Goal: Task Accomplishment & Management: Use online tool/utility

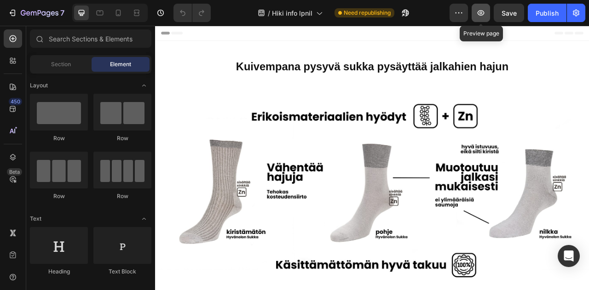
click at [483, 16] on icon "button" at bounding box center [480, 12] width 9 height 9
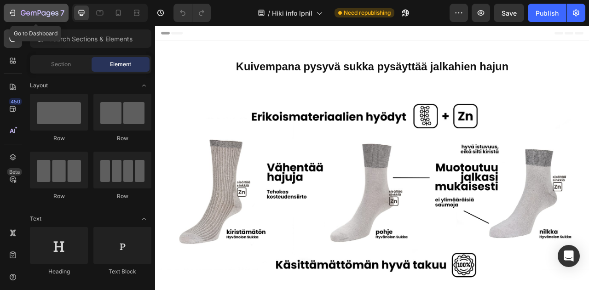
click at [38, 13] on icon "button" at bounding box center [40, 13] width 4 height 6
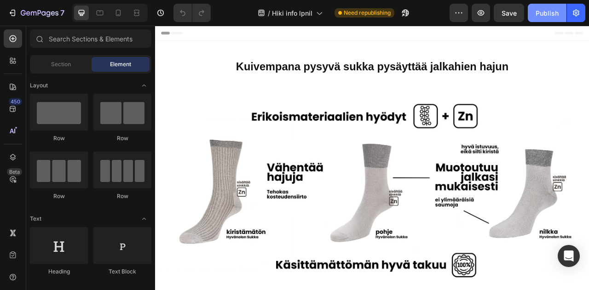
click at [546, 15] on div "Publish" at bounding box center [547, 13] width 23 height 10
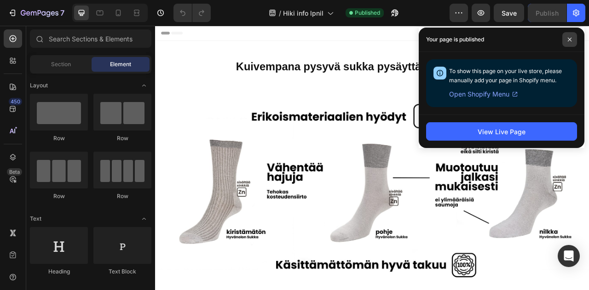
click at [568, 39] on icon at bounding box center [570, 39] width 5 height 5
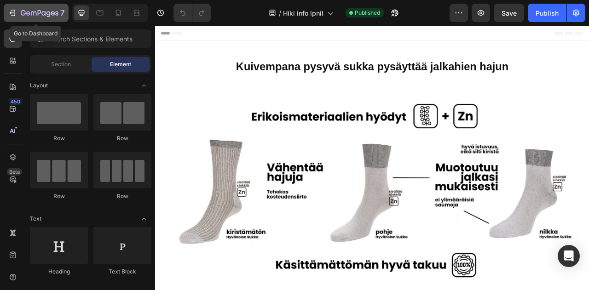
click at [47, 9] on div "7" at bounding box center [43, 12] width 44 height 11
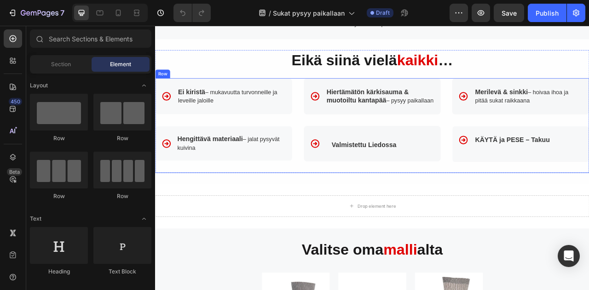
scroll to position [829, 0]
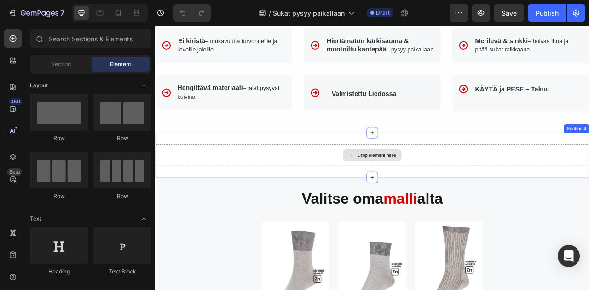
click at [414, 194] on div "Drop element here" at bounding box center [436, 190] width 49 height 7
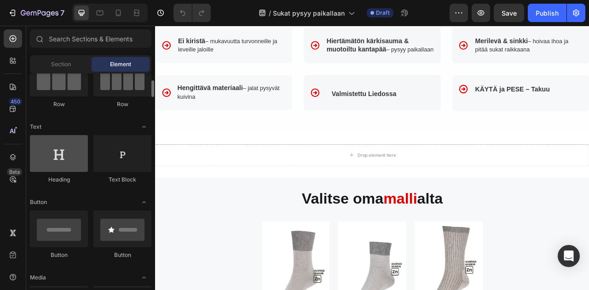
scroll to position [0, 0]
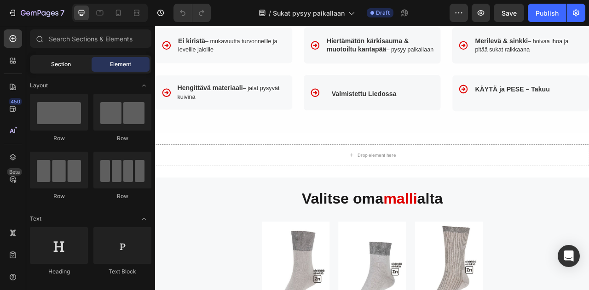
click at [66, 66] on span "Section" at bounding box center [61, 64] width 20 height 8
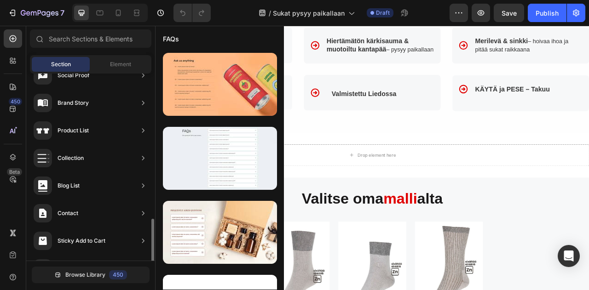
scroll to position [346, 0]
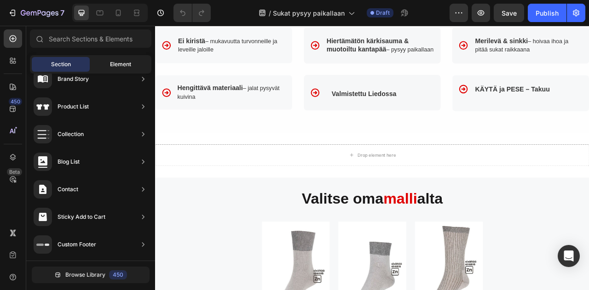
click at [120, 62] on span "Element" at bounding box center [120, 64] width 21 height 8
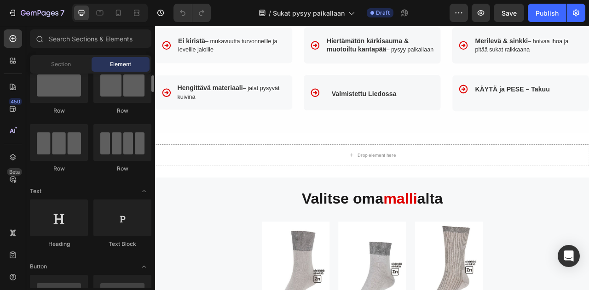
scroll to position [0, 0]
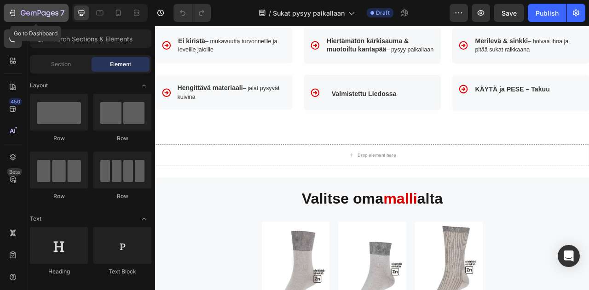
click at [33, 10] on icon "button" at bounding box center [40, 14] width 38 height 8
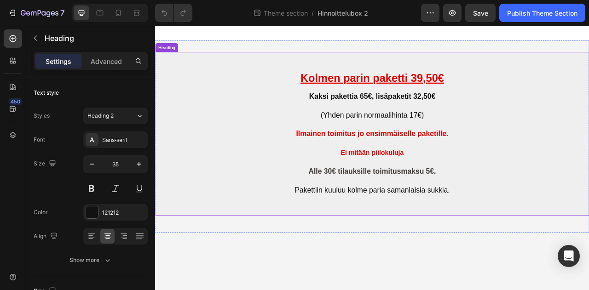
click at [537, 175] on h2 "Kolmen parin paketti 39,50€ Kaksi pakettia 65€, lisäpaketit 32,50€ (Yhden parin…" at bounding box center [431, 163] width 552 height 209
drag, startPoint x: 335, startPoint y: 160, endPoint x: 438, endPoint y: 166, distance: 102.8
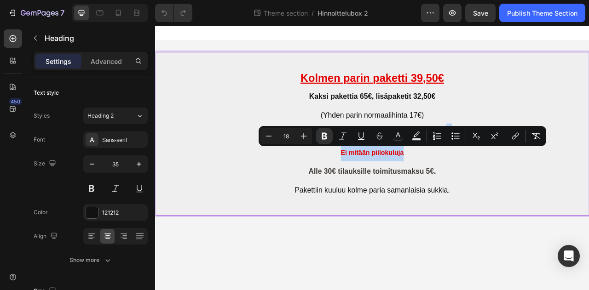
drag, startPoint x: 533, startPoint y: 163, endPoint x: 535, endPoint y: 187, distance: 24.5
click at [535, 187] on p "Kolmen parin paketti 39,50€ Kaksi pakettia 65€, lisäpaketit 32,50€ (Yhden parin…" at bounding box center [431, 163] width 551 height 207
click at [533, 187] on p "Kolmen parin paketti 39,50€ Kaksi pakettia 65€, lisäpaketit 32,50€ (Yhden parin…" at bounding box center [431, 163] width 551 height 207
click at [513, 191] on p "Kolmen parin paketti 39,50€ Kaksi pakettia 65€, lisäpaketit 32,50€ (Yhden parin…" at bounding box center [431, 163] width 551 height 207
drag, startPoint x: 536, startPoint y: 161, endPoint x: 612, endPoint y: 171, distance: 76.2
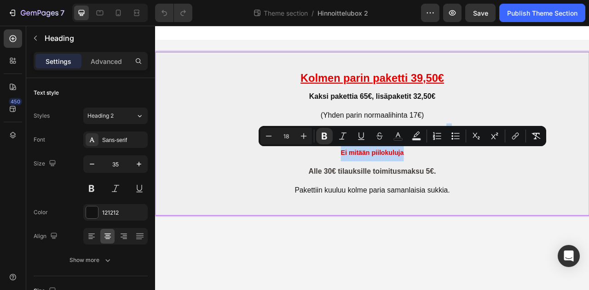
click at [540, 179] on p "Kolmen parin paketti 39,50€ Kaksi pakettia 65€, lisäpaketit 32,50€ (Yhden parin…" at bounding box center [431, 163] width 551 height 207
click at [273, 196] on p "Kolmen parin paketti 39,50€ Kaksi pakettia 65€, lisäpaketit 32,50€ (Yhden parin…" at bounding box center [431, 163] width 551 height 207
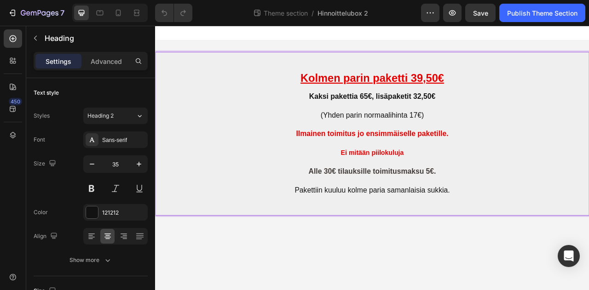
click at [555, 154] on p "Kolmen parin paketti 39,50€ Kaksi pakettia 65€, lisäpaketit 32,50€ (Yhden parin…" at bounding box center [431, 163] width 551 height 207
click at [141, 115] on icon at bounding box center [140, 115] width 8 height 9
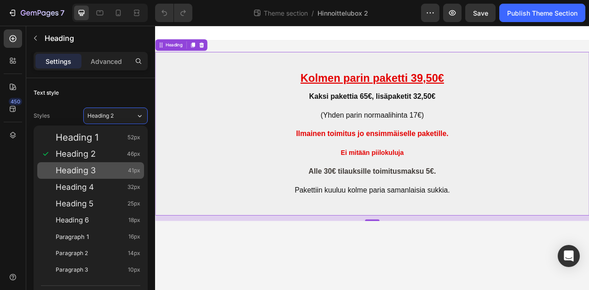
click at [81, 172] on span "Heading 3" at bounding box center [76, 170] width 40 height 9
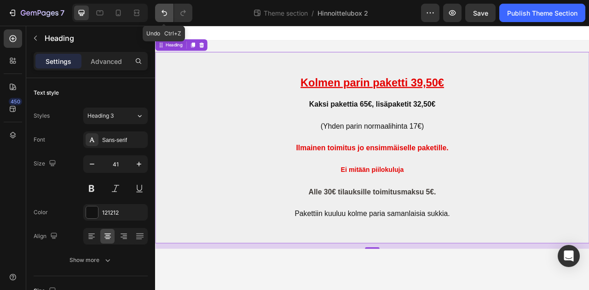
click at [165, 12] on icon "Undo/Redo" at bounding box center [164, 12] width 9 height 9
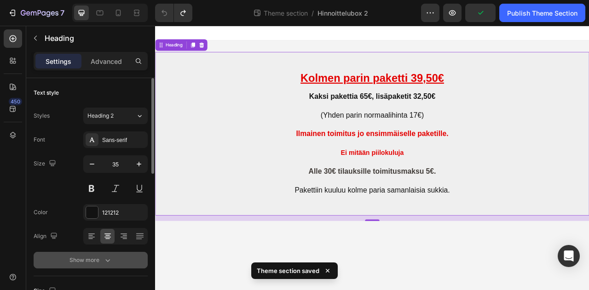
click at [107, 263] on icon "button" at bounding box center [107, 260] width 9 height 9
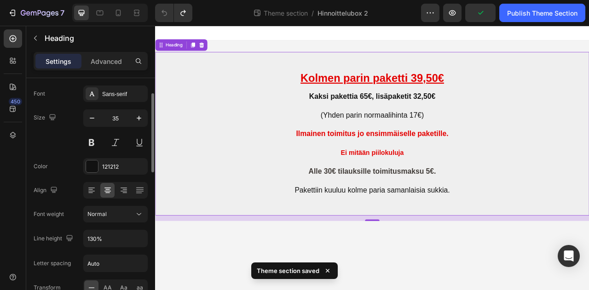
scroll to position [92, 0]
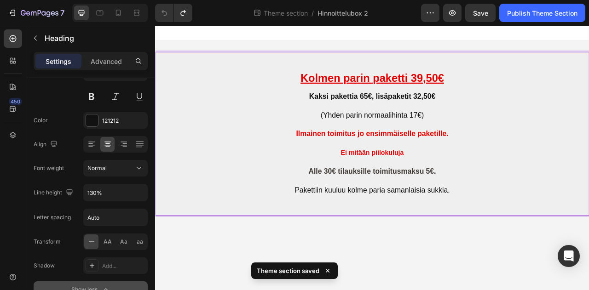
click at [541, 161] on p "Kolmen parin paketti 39,50€ Kaksi pakettia 65€, lisäpaketit 32,50€ (Yhden parin…" at bounding box center [431, 163] width 551 height 207
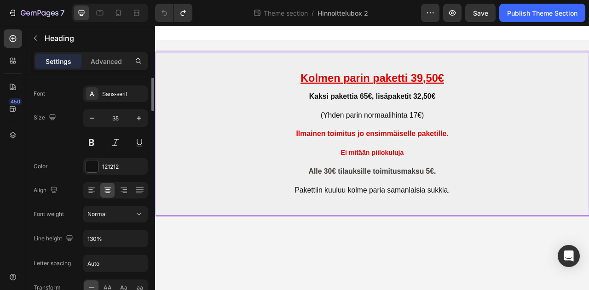
scroll to position [0, 0]
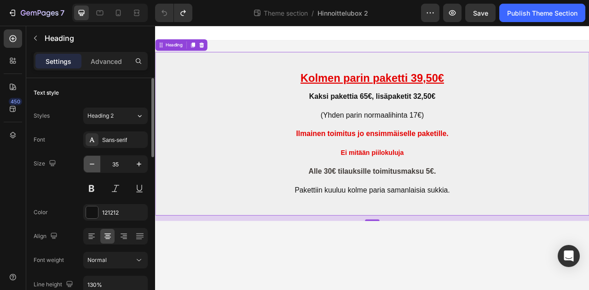
click at [95, 168] on icon "button" at bounding box center [91, 164] width 9 height 9
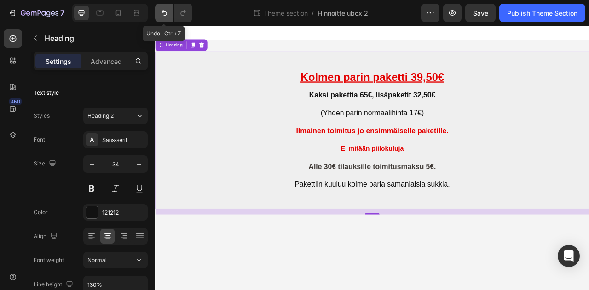
click at [163, 11] on icon "Undo/Redo" at bounding box center [164, 12] width 9 height 9
click at [165, 15] on icon "Undo/Redo" at bounding box center [165, 13] width 6 height 6
type input "35"
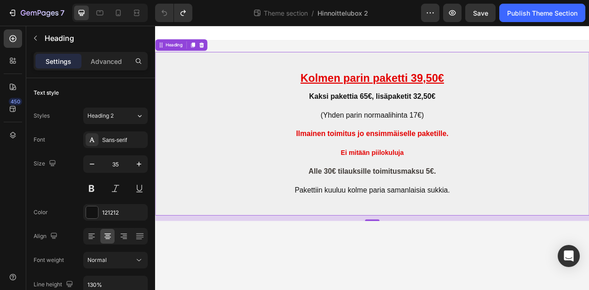
click at [503, 179] on p "⁠⁠⁠⁠⁠⁠⁠ Kolmen parin paketti 39,50€ Kaksi pakettia 65€, lisäpaketit 32,50€ (Yhd…" at bounding box center [431, 163] width 551 height 207
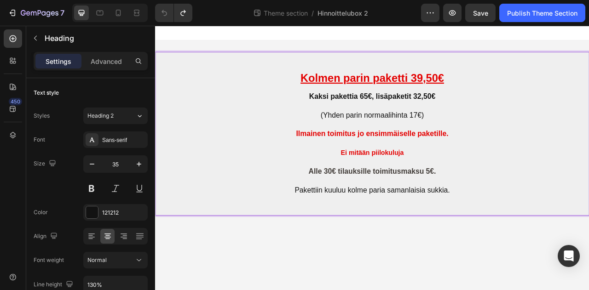
click at [418, 178] on p "Kolmen parin paketti 39,50€ Kaksi pakettia 65€, lisäpaketit 32,50€ (Yhden parin…" at bounding box center [431, 163] width 551 height 207
click at [507, 162] on strong "Ilmainen toimitus jo ensimmäiselle paketille" at bounding box center [430, 163] width 192 height 10
drag, startPoint x: 333, startPoint y: 164, endPoint x: 344, endPoint y: 166, distance: 11.2
click at [344, 166] on p "Kolmen parin paketti 39,50€ Kaksi pakettia 65€, lisäpaketit 32,50€ (Yhden parin…" at bounding box center [431, 163] width 551 height 207
click at [390, 183] on p "Kolmen parin paketti 39,50€ Kaksi pakettia 65€, lisäpaketit 32,50€ (Yhden parin…" at bounding box center [431, 163] width 551 height 207
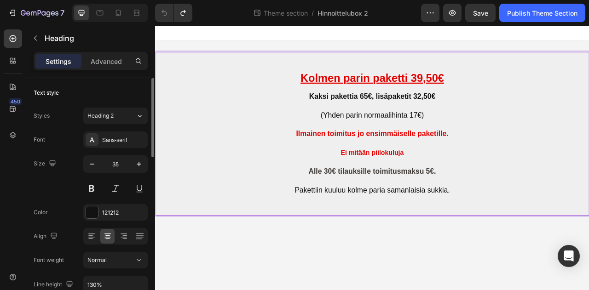
scroll to position [46, 0]
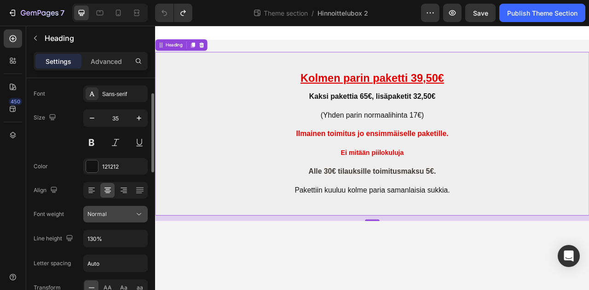
click at [140, 213] on icon at bounding box center [138, 214] width 9 height 9
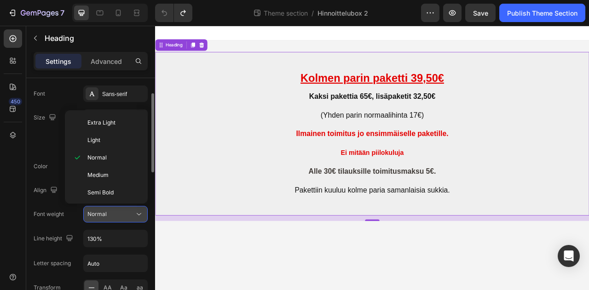
click at [140, 213] on icon at bounding box center [138, 214] width 9 height 9
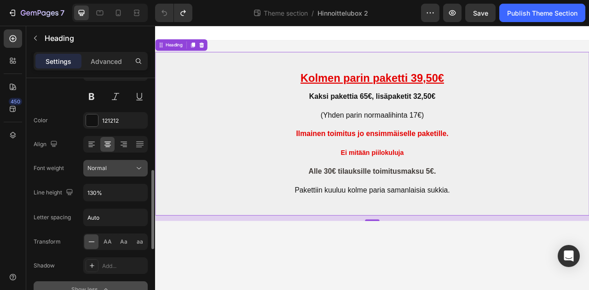
scroll to position [138, 0]
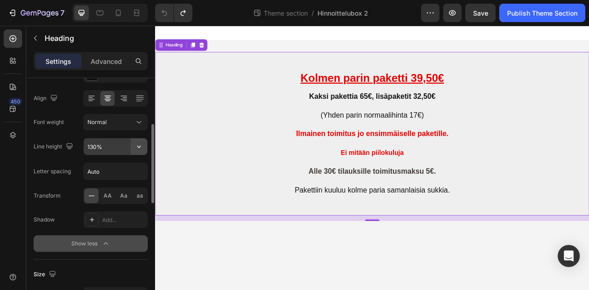
click at [139, 147] on icon "button" at bounding box center [139, 147] width 4 height 2
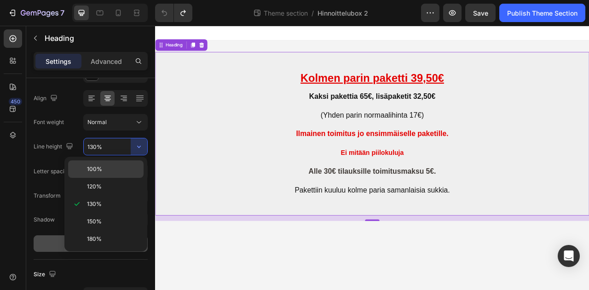
click at [101, 171] on span "100%" at bounding box center [94, 169] width 15 height 8
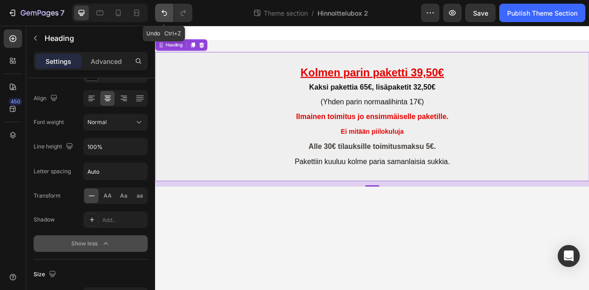
click at [161, 11] on icon "Undo/Redo" at bounding box center [164, 12] width 9 height 9
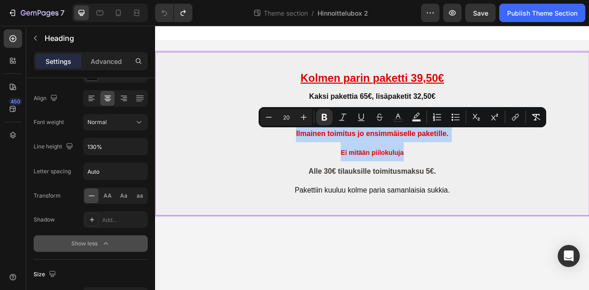
drag, startPoint x: 331, startPoint y: 160, endPoint x: 478, endPoint y: 184, distance: 148.3
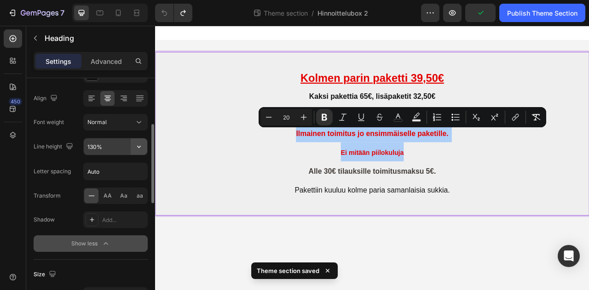
click at [139, 148] on icon "button" at bounding box center [138, 146] width 9 height 9
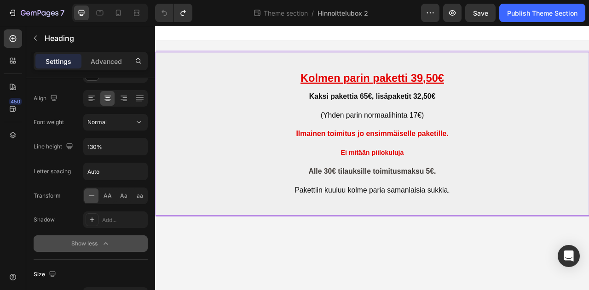
click at [534, 167] on p "Kolmen parin paketti 39,50€ Kaksi pakettia 65€, lisäpaketit 32,50€ (Yhden parin…" at bounding box center [431, 163] width 551 height 207
click at [141, 147] on icon "button" at bounding box center [138, 146] width 9 height 9
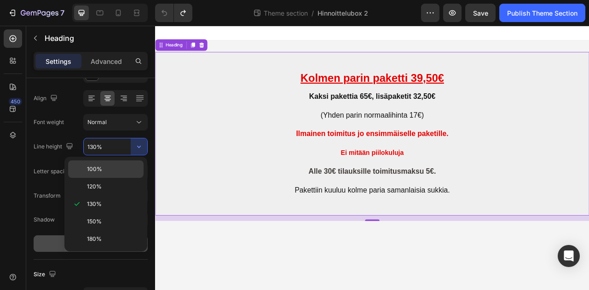
click at [96, 171] on span "100%" at bounding box center [94, 169] width 15 height 8
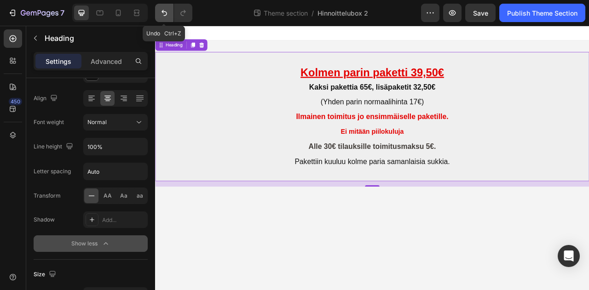
click at [164, 13] on icon "Undo/Redo" at bounding box center [164, 12] width 9 height 9
type input "130%"
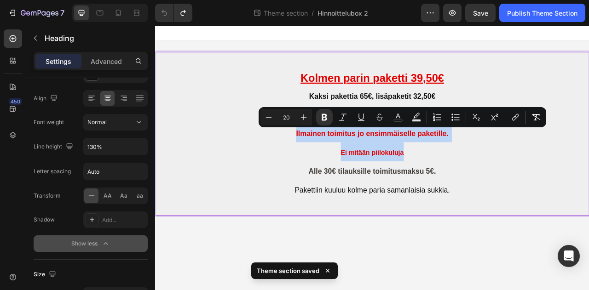
drag, startPoint x: 326, startPoint y: 161, endPoint x: 494, endPoint y: 182, distance: 169.8
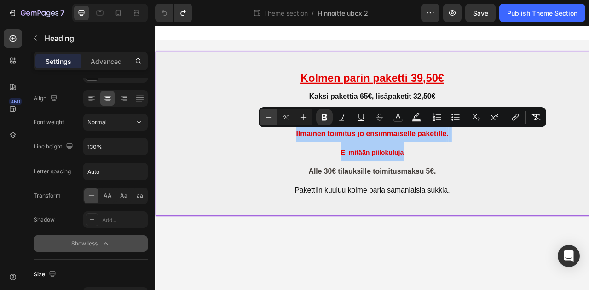
click at [268, 119] on icon "Editor contextual toolbar" at bounding box center [268, 117] width 9 height 9
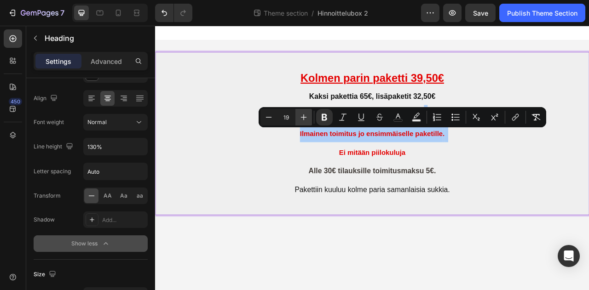
click at [305, 118] on icon "Editor contextual toolbar" at bounding box center [303, 117] width 9 height 9
type input "20"
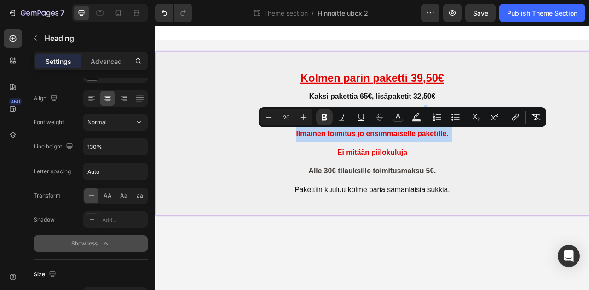
click at [512, 184] on p "Kolmen parin paketti 39,50€ Kaksi pakettia 65€, lisäpaketit 32,50€ (Yhden parin…" at bounding box center [431, 163] width 551 height 206
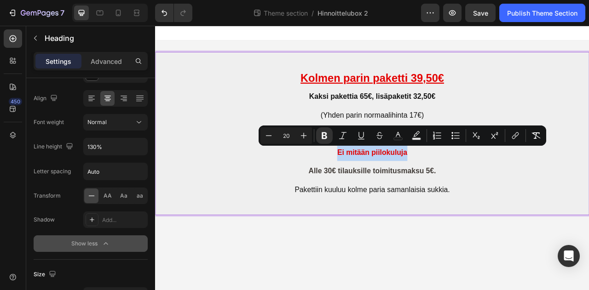
drag, startPoint x: 380, startPoint y: 183, endPoint x: 486, endPoint y: 185, distance: 106.4
click at [486, 185] on p "Kolmen parin paketti 39,50€ Kaksi pakettia 65€, lisäpaketit 32,50€ (Yhden parin…" at bounding box center [431, 163] width 551 height 206
click at [268, 137] on icon "Editor contextual toolbar" at bounding box center [268, 135] width 9 height 9
type input "18"
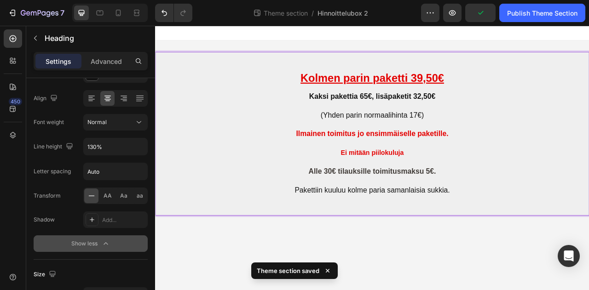
click at [589, 217] on p "Kolmen parin paketti 39,50€ Kaksi pakettia 65€, lisäpaketit 32,50€ (Yhden parin…" at bounding box center [431, 163] width 551 height 207
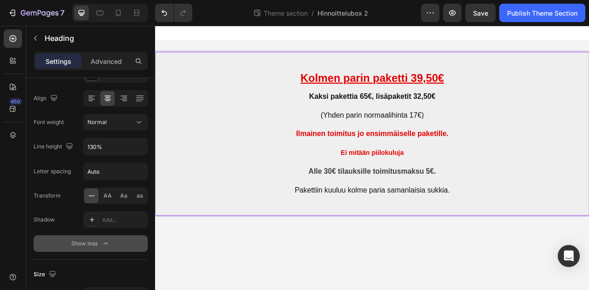
click at [535, 162] on p "Kolmen parin paketti 39,50€ Kaksi pakettia 65€, lisäpaketit 32,50€ (Yhden parin…" at bounding box center [431, 163] width 551 height 207
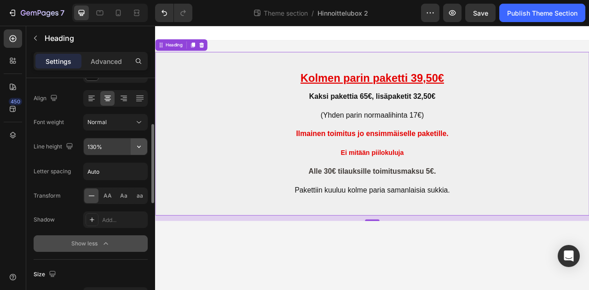
click at [141, 147] on icon "button" at bounding box center [138, 146] width 9 height 9
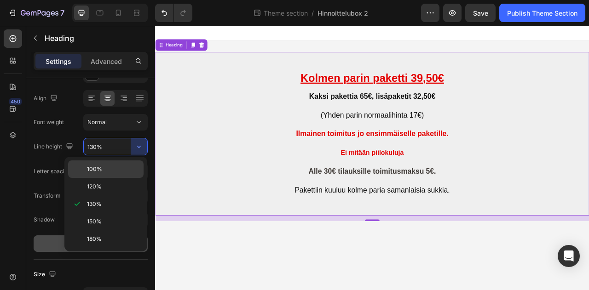
click at [106, 168] on p "100%" at bounding box center [113, 169] width 52 height 8
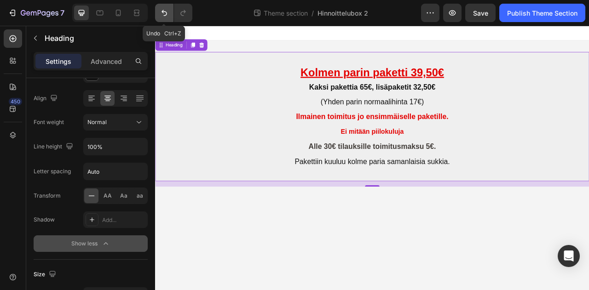
click at [163, 12] on icon "Undo/Redo" at bounding box center [164, 12] width 9 height 9
type input "130%"
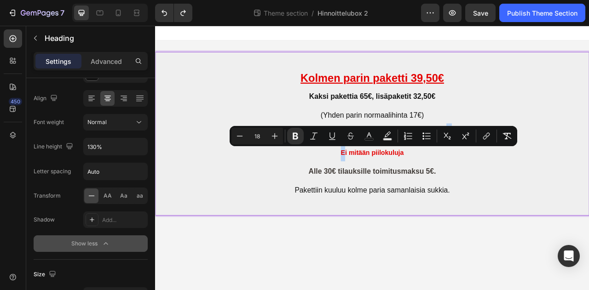
drag, startPoint x: 540, startPoint y: 162, endPoint x: 397, endPoint y: 184, distance: 144.0
click at [397, 184] on p "Kolmen parin paketti 39,50€ Kaksi pakettia 65€, lisäpaketit 32,50€ (Yhden parin…" at bounding box center [431, 163] width 551 height 207
click at [131, 174] on input "Auto" at bounding box center [116, 171] width 64 height 17
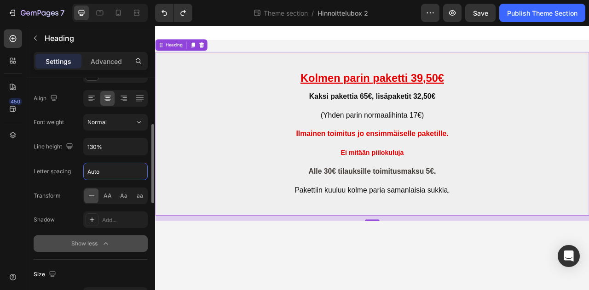
click at [129, 168] on input "Auto" at bounding box center [116, 171] width 64 height 17
click at [141, 173] on input "Auto" at bounding box center [116, 171] width 64 height 17
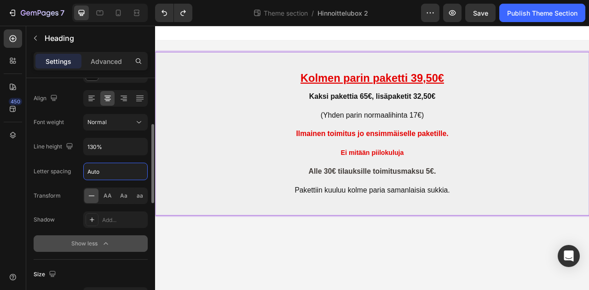
click at [110, 170] on input "Auto" at bounding box center [116, 171] width 64 height 17
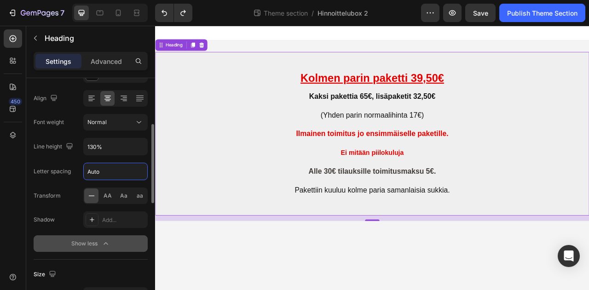
click at [113, 171] on input "Auto" at bounding box center [116, 171] width 64 height 17
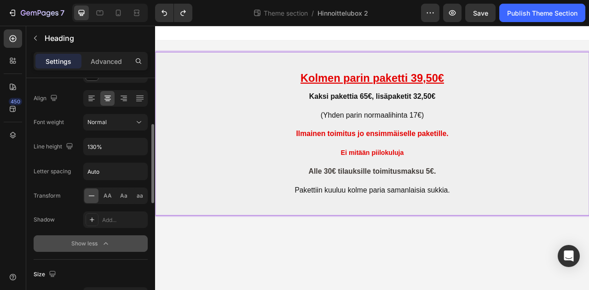
scroll to position [46, 0]
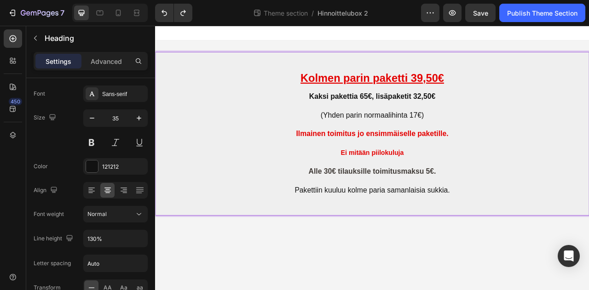
drag, startPoint x: 542, startPoint y: 158, endPoint x: 539, endPoint y: 169, distance: 12.0
click at [539, 169] on p "Kolmen parin paketti 39,50€ Kaksi pakettia 65€, lisäpaketit 32,50€ (Yhden parin…" at bounding box center [431, 163] width 551 height 207
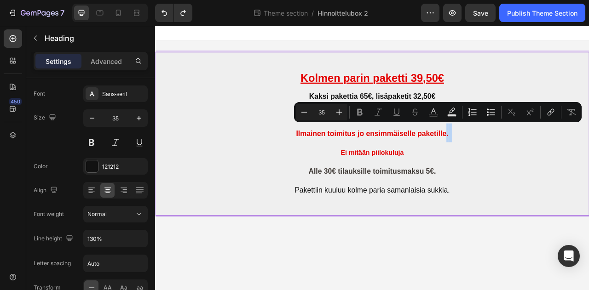
drag, startPoint x: 531, startPoint y: 161, endPoint x: 381, endPoint y: 176, distance: 151.3
click at [381, 176] on p "Kolmen parin paketti 39,50€ Kaksi pakettia 65€, lisäpaketit 32,50€ (Yhden parin…" at bounding box center [431, 163] width 551 height 207
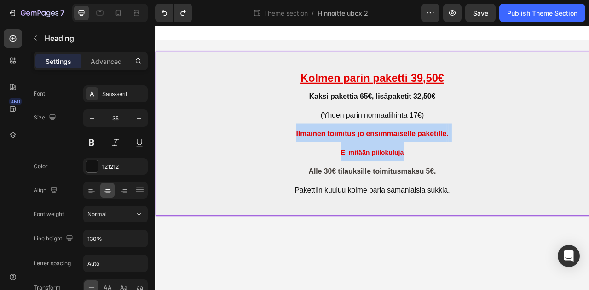
drag, startPoint x: 323, startPoint y: 163, endPoint x: 490, endPoint y: 192, distance: 170.1
click at [490, 192] on p "Kolmen parin paketti 39,50€ Kaksi pakettia 65€, lisäpaketit 32,50€ (Yhden parin…" at bounding box center [431, 163] width 551 height 207
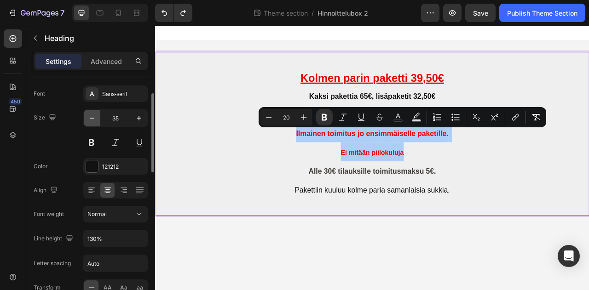
click at [94, 119] on icon "button" at bounding box center [91, 118] width 9 height 9
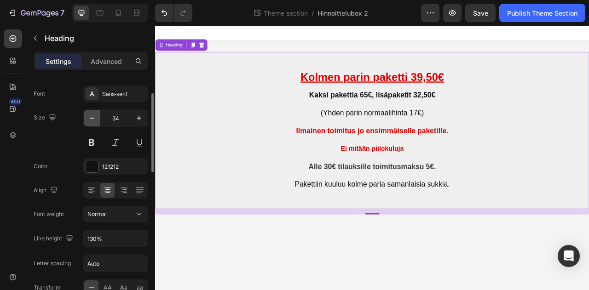
click at [94, 119] on icon "button" at bounding box center [91, 118] width 9 height 9
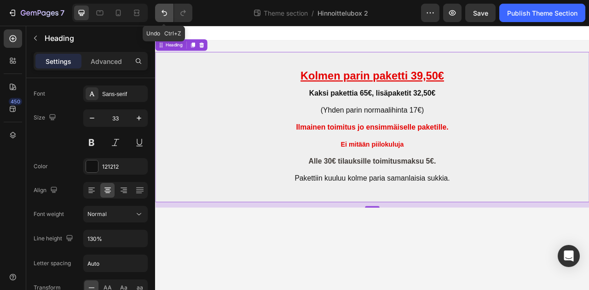
click at [164, 15] on icon "Undo/Redo" at bounding box center [164, 12] width 9 height 9
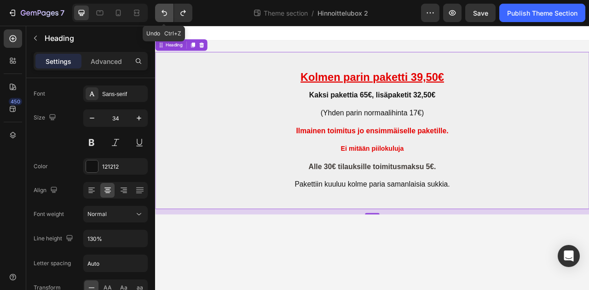
click at [164, 15] on icon "Undo/Redo" at bounding box center [164, 12] width 9 height 9
click at [164, 10] on icon "Undo/Redo" at bounding box center [164, 12] width 9 height 9
type input "35"
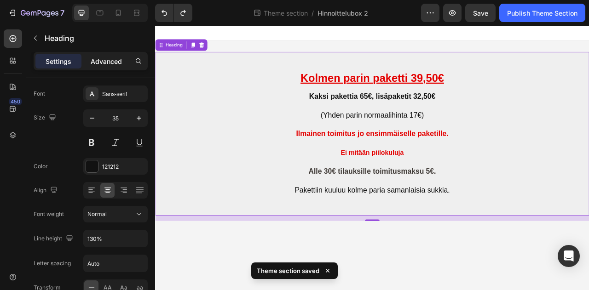
click at [108, 61] on p "Advanced" at bounding box center [106, 62] width 31 height 10
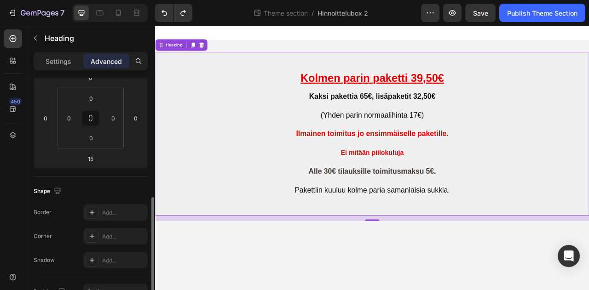
scroll to position [230, 0]
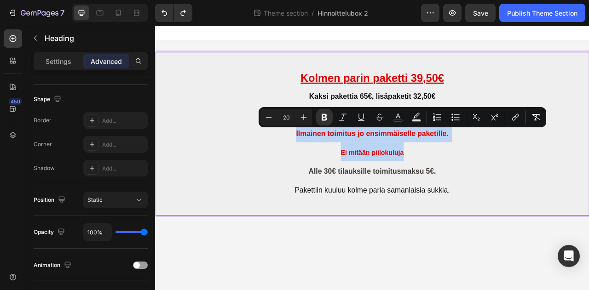
drag, startPoint x: 333, startPoint y: 163, endPoint x: 469, endPoint y: 185, distance: 138.0
click at [476, 186] on p "⁠⁠⁠⁠⁠⁠⁠ Kolmen parin paketti 39,50€ Kaksi pakettia 65€, lisäpaketit 32,50€ (Yhd…" at bounding box center [431, 163] width 551 height 207
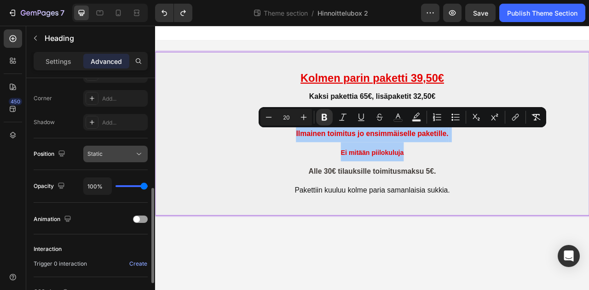
click at [139, 156] on icon at bounding box center [138, 154] width 9 height 9
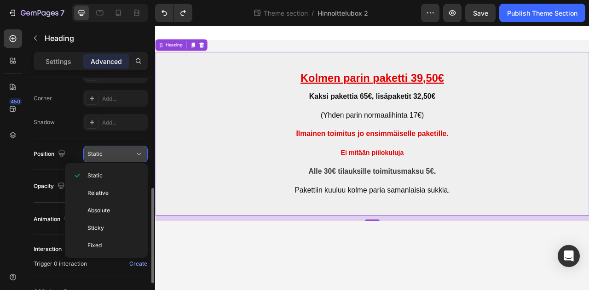
click at [140, 156] on icon at bounding box center [138, 154] width 9 height 9
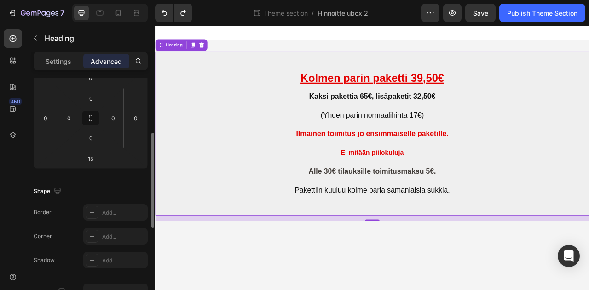
scroll to position [92, 0]
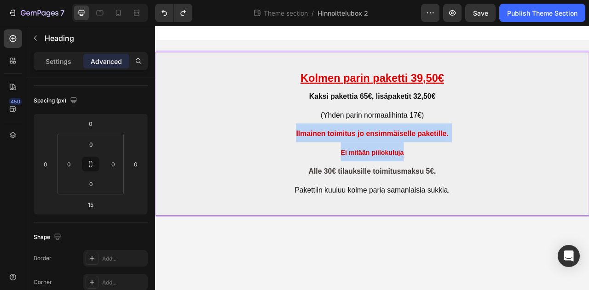
drag, startPoint x: 333, startPoint y: 162, endPoint x: 482, endPoint y: 186, distance: 150.7
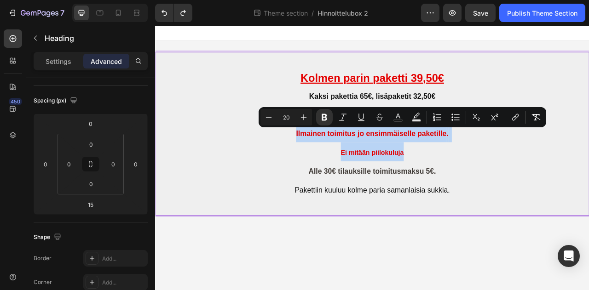
click at [544, 180] on p "Kolmen parin paketti 39,50€ Kaksi pakettia 65€, lisäpaketit 32,50€ (Yhden parin…" at bounding box center [431, 163] width 551 height 207
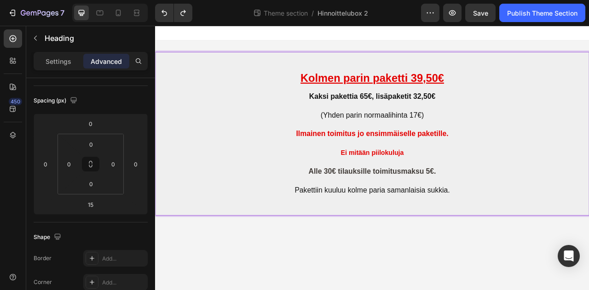
click at [542, 164] on p "Kolmen parin paketti 39,50€ Kaksi pakettia 65€, lisäpaketit 32,50€ (Yhden parin…" at bounding box center [431, 163] width 551 height 207
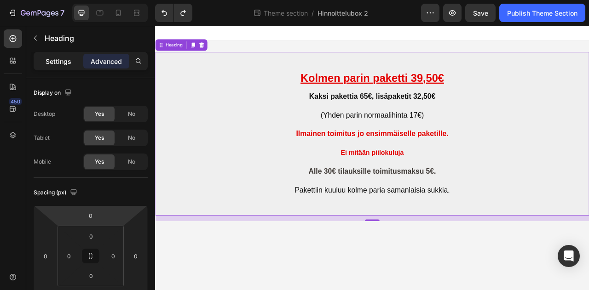
click at [55, 62] on p "Settings" at bounding box center [59, 62] width 26 height 10
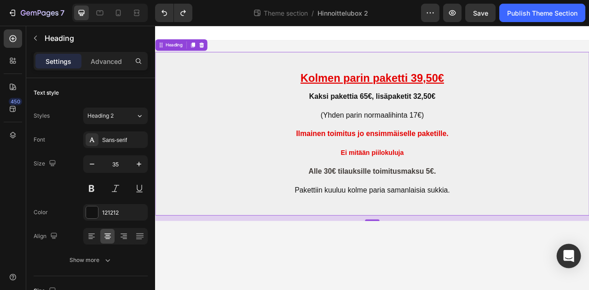
click at [573, 256] on icon "Open Intercom Messenger" at bounding box center [568, 256] width 11 height 12
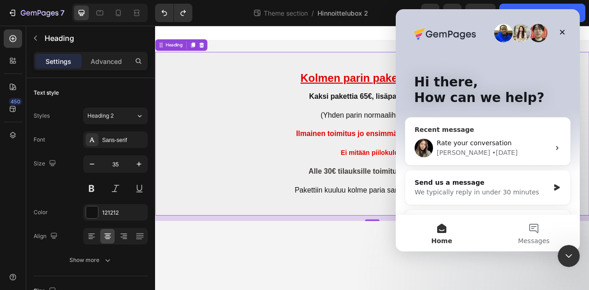
click at [554, 147] on icon "Intercom messenger" at bounding box center [557, 148] width 7 height 7
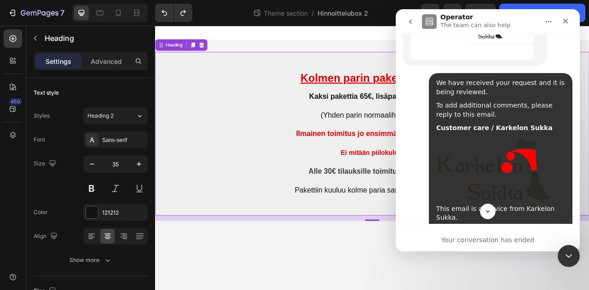
scroll to position [582, 0]
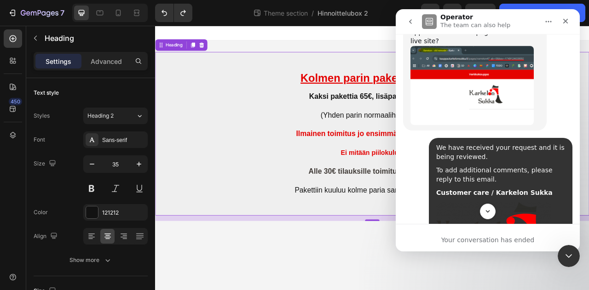
click at [409, 24] on icon "go back" at bounding box center [410, 21] width 7 height 7
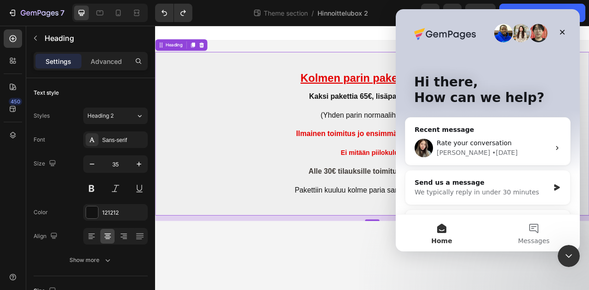
scroll to position [0, 0]
click at [563, 34] on icon "Close" at bounding box center [562, 32] width 7 height 7
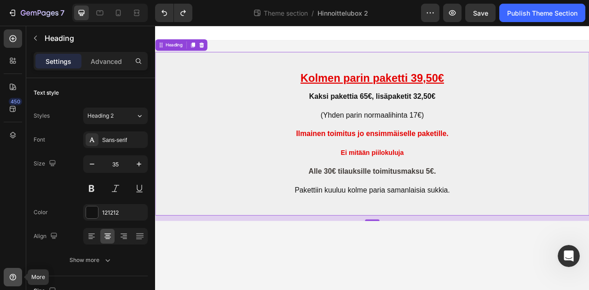
click at [14, 279] on icon at bounding box center [12, 277] width 9 height 9
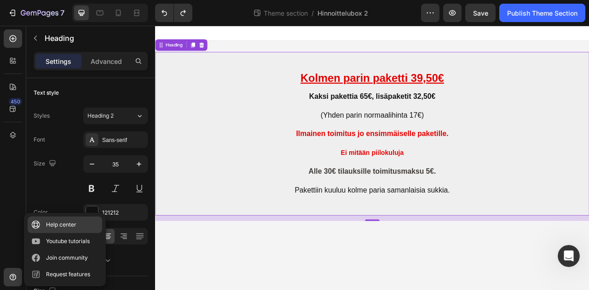
click at [66, 225] on div "Help center" at bounding box center [61, 225] width 30 height 9
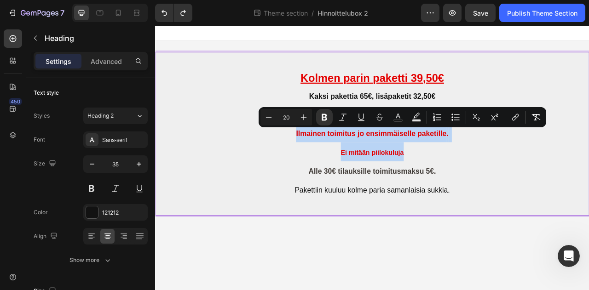
drag, startPoint x: 331, startPoint y: 161, endPoint x: 477, endPoint y: 188, distance: 148.9
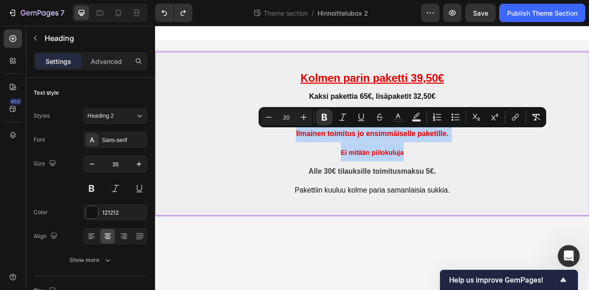
click at [350, 184] on p "Kolmen parin paketti 39,50€ Kaksi pakettia 65€, lisäpaketit 32,50€ (Yhden parin…" at bounding box center [431, 163] width 551 height 207
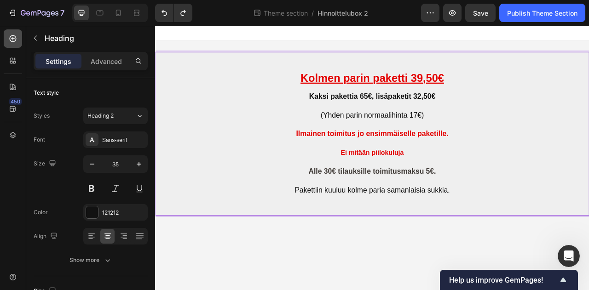
click at [15, 39] on icon at bounding box center [12, 38] width 9 height 9
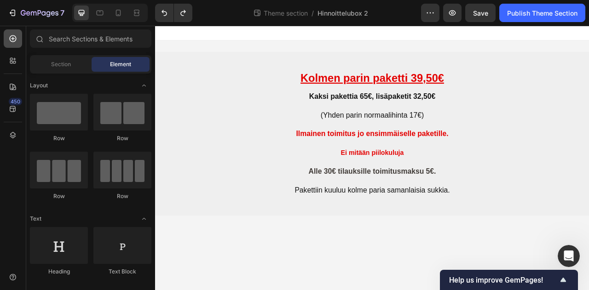
click at [15, 39] on icon at bounding box center [12, 38] width 9 height 9
click at [13, 38] on icon at bounding box center [13, 39] width 4 height 4
click at [164, 12] on icon "Undo/Redo" at bounding box center [164, 12] width 9 height 9
click at [165, 13] on icon "Undo/Redo" at bounding box center [164, 12] width 9 height 9
click at [182, 13] on icon "Undo/Redo" at bounding box center [183, 12] width 9 height 9
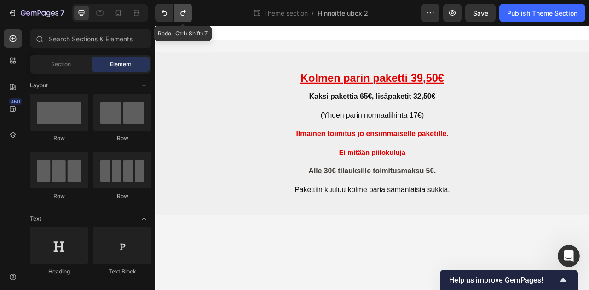
click at [182, 13] on icon "Undo/Redo" at bounding box center [183, 12] width 9 height 9
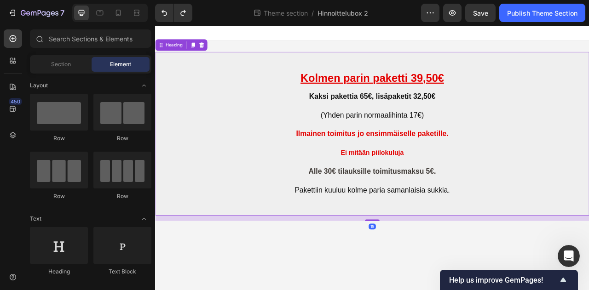
click at [494, 180] on h2 "Kolmen parin paketti 39,50€ Kaksi pakettia 65€, lisäpaketit 32,50€ (Yhden parin…" at bounding box center [431, 163] width 552 height 209
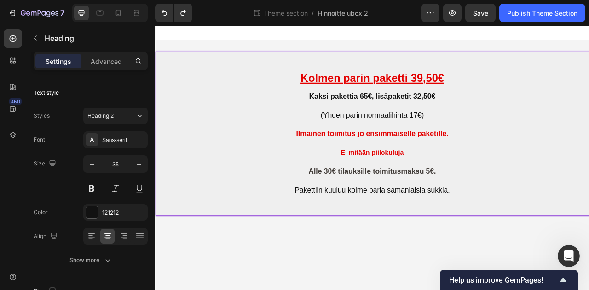
click at [409, 177] on h2 "⁠⁠⁠⁠⁠⁠⁠ Kolmen parin paketti 39,50€ Kaksi pakettia 65€, lisäpaketit 32,50€ (Yhd…" at bounding box center [431, 163] width 552 height 209
click at [546, 160] on p "Kolmen parin paketti 39,50€ Kaksi pakettia 65€, lisäpaketit 32,50€ (Yhden parin…" at bounding box center [431, 163] width 551 height 207
click at [53, 95] on div "Text style" at bounding box center [46, 93] width 25 height 8
click at [517, 211] on p "Kolmen parin paketti 39,50€ Kaksi pakettia 65€, lisäpaketit 32,50€ (Yhden parin…" at bounding box center [431, 163] width 551 height 207
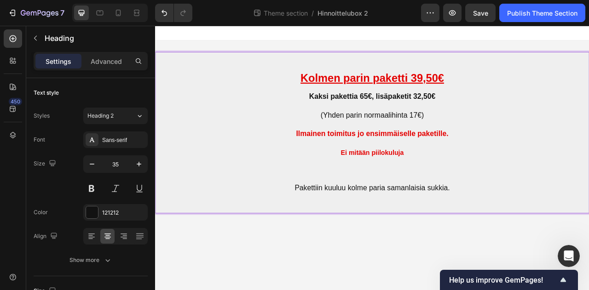
click at [414, 88] on u "Kolmen parin paketti 39,50€" at bounding box center [431, 92] width 183 height 15
click at [440, 114] on strong "Kaksi pakettia 65€, lisäpaketit 32,50€" at bounding box center [431, 115] width 161 height 10
click at [468, 109] on p "Kolmen parin paketti 39,50€ Kaksi pakettia 65€, lisäpaketit 32,50€ (Yhden parin…" at bounding box center [431, 162] width 551 height 204
click at [451, 164] on strong "Ilmainen toimitus jo ensimmäiselle paketille" at bounding box center [430, 163] width 192 height 10
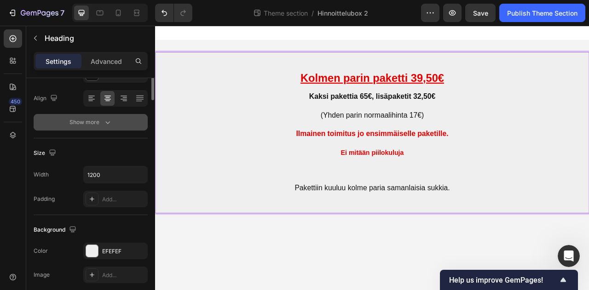
scroll to position [46, 0]
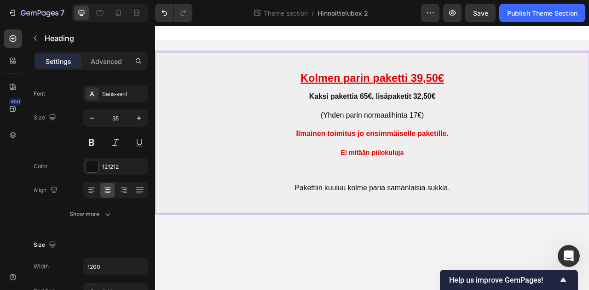
click at [424, 231] on span "Pakettiin kuuluu kolme paria samanlaisia sukkia." at bounding box center [430, 232] width 197 height 10
click at [442, 166] on strong "Ilmainen toimitus jo ensimmäiselle paketille" at bounding box center [430, 163] width 192 height 10
click at [389, 116] on strong "Kaksi pakettia 65€, lisäpaketit 32,50€" at bounding box center [431, 115] width 161 height 10
click at [427, 93] on u "Kolmen parin paketti 39,50€" at bounding box center [431, 92] width 183 height 15
click at [379, 114] on strong "Kaksi pakettia 65€, lisäpaketit 32,50€" at bounding box center [431, 115] width 161 height 10
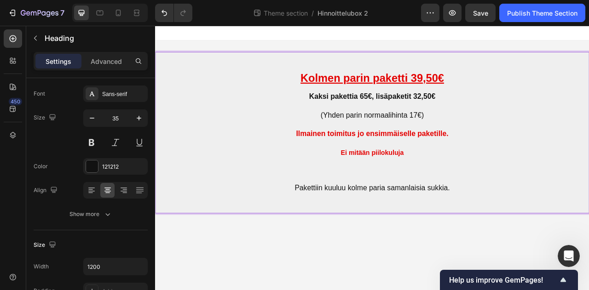
click at [354, 161] on strong "Ilmainen toimitus jo ensimmäiselle paketille" at bounding box center [430, 163] width 192 height 10
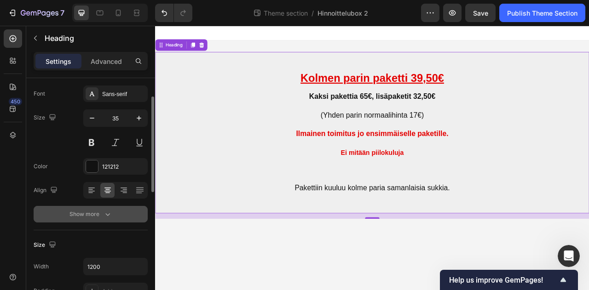
click at [109, 216] on icon "button" at bounding box center [107, 214] width 9 height 9
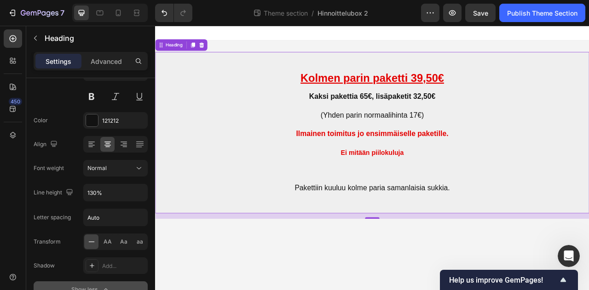
scroll to position [0, 0]
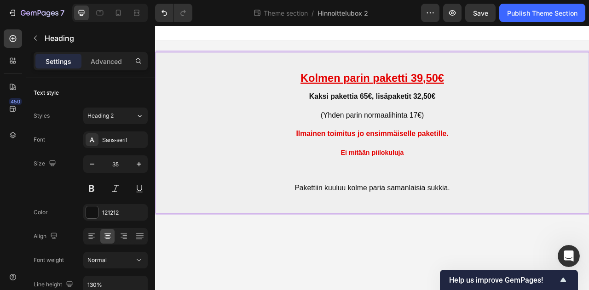
click at [408, 111] on strong "Kaksi pakettia 65€, lisäpaketit 32,50€" at bounding box center [431, 115] width 161 height 10
click at [481, 135] on span "(Yhden parin normaalihinta 17€)" at bounding box center [432, 139] width 132 height 10
click at [354, 112] on strong "Kaksi pakettia 65€, lisäpaketit 32,50€" at bounding box center [431, 115] width 161 height 10
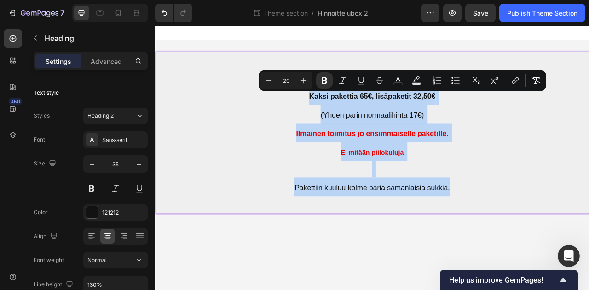
drag, startPoint x: 336, startPoint y: 114, endPoint x: 540, endPoint y: 232, distance: 235.5
click at [540, 232] on p "Kolmen parin paketti 39,50€ Kaksi pakettia 65€, lisäpaketit 32,50€ (Yhden parin…" at bounding box center [431, 162] width 551 height 204
click at [583, 195] on p "Kolmen parin paketti 39,50€ Kaksi pakettia 65€, lisäpaketit 32,50€ (Yhden parin…" at bounding box center [431, 162] width 551 height 204
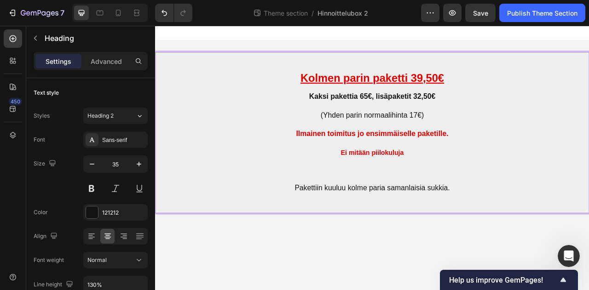
click at [329, 129] on p "Kolmen parin paketti 39,50€ Kaksi pakettia 65€, lisäpaketit 32,50€ (Yhden parin…" at bounding box center [431, 162] width 551 height 204
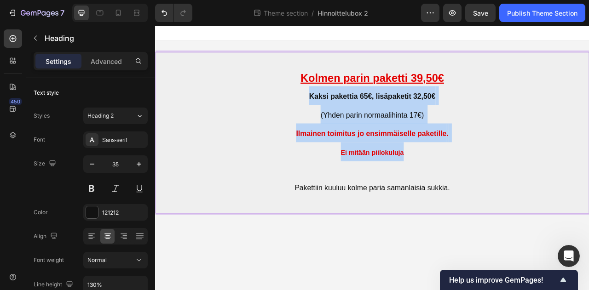
drag, startPoint x: 349, startPoint y: 118, endPoint x: 550, endPoint y: 187, distance: 212.3
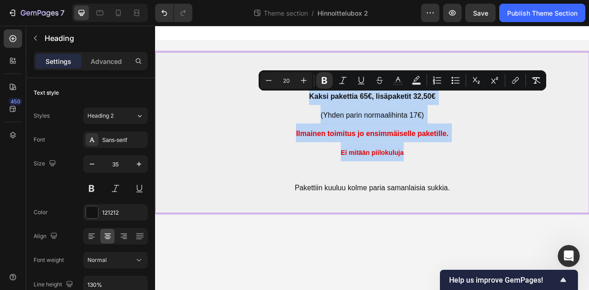
click at [463, 176] on p "Kolmen parin paketti 39,50€ Kaksi pakettia 65€, lisäpaketit 32,50€ (Yhden parin…" at bounding box center [431, 162] width 551 height 204
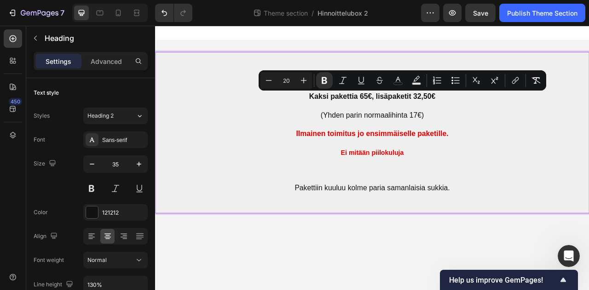
drag, startPoint x: 344, startPoint y: 118, endPoint x: 501, endPoint y: 140, distance: 159.0
click at [501, 140] on p "Kolmen parin paketti 39,50€ Kaksi pakettia 65€, lisäpaketit 32,50€ (Yhden parin…" at bounding box center [431, 162] width 551 height 204
click at [558, 130] on p "Kolmen parin paketti 39,50€ Kaksi pakettia 65€, lisäpaketit 32,50€ (Yhden parin…" at bounding box center [431, 162] width 551 height 204
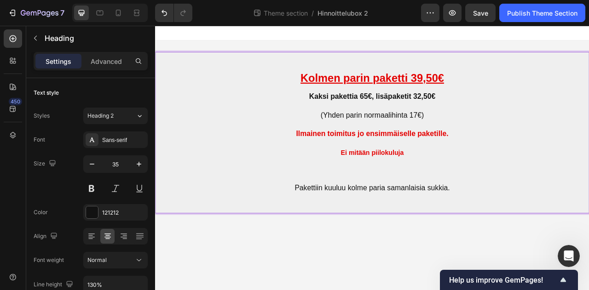
drag, startPoint x: 329, startPoint y: 122, endPoint x: 523, endPoint y: 123, distance: 193.8
click at [523, 123] on p "Kolmen parin paketti 39,50€ Kaksi pakettia 65€, lisäpaketit 32,50€ (Yhden parin…" at bounding box center [431, 162] width 551 height 204
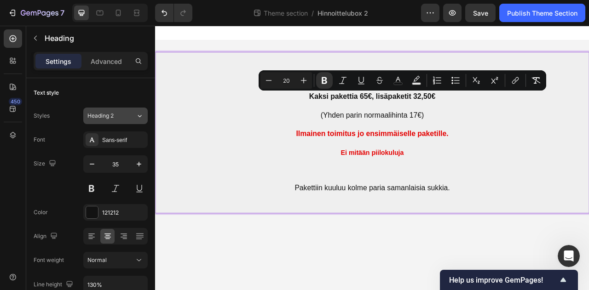
click at [141, 117] on icon at bounding box center [140, 115] width 8 height 9
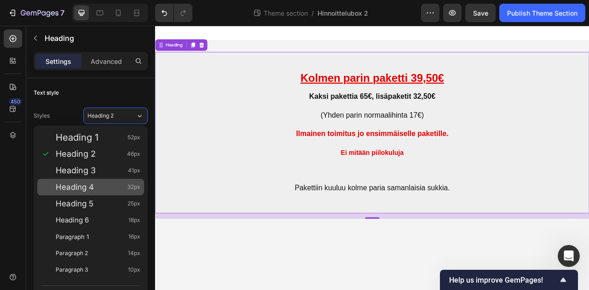
click at [87, 188] on span "Heading 4" at bounding box center [75, 187] width 38 height 9
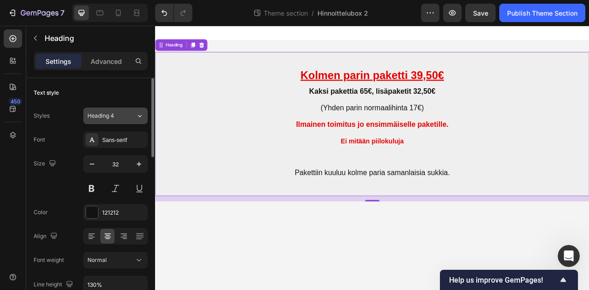
click at [140, 118] on icon at bounding box center [140, 115] width 8 height 9
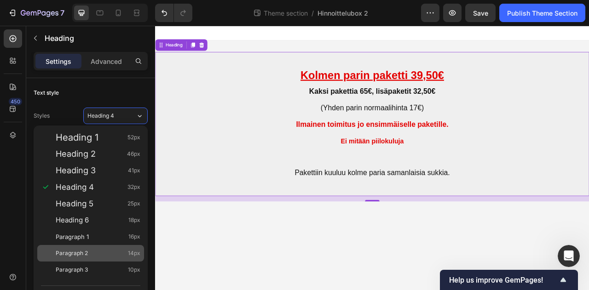
click at [79, 254] on span "Paragraph 2" at bounding box center [72, 253] width 32 height 9
type input "14"
type input "180%"
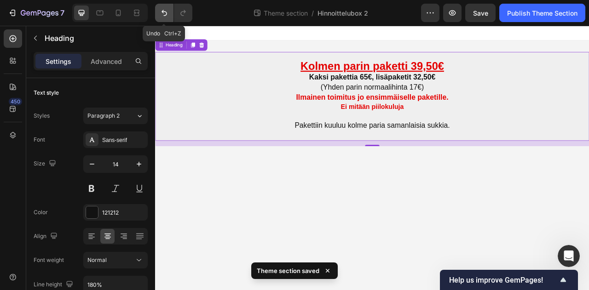
click at [163, 16] on icon "Undo/Redo" at bounding box center [164, 12] width 9 height 9
type input "32"
type input "130%"
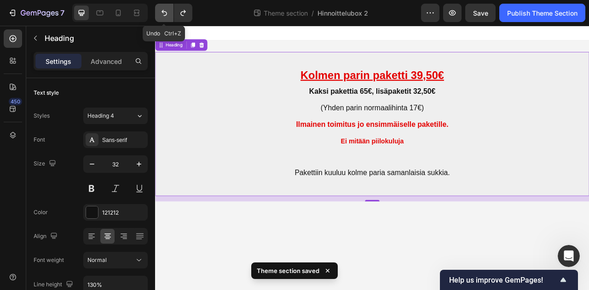
click at [166, 14] on icon "Undo/Redo" at bounding box center [164, 12] width 9 height 9
type input "35"
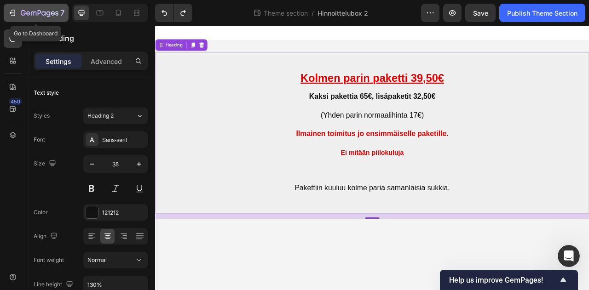
click at [44, 12] on icon "button" at bounding box center [43, 13] width 4 height 4
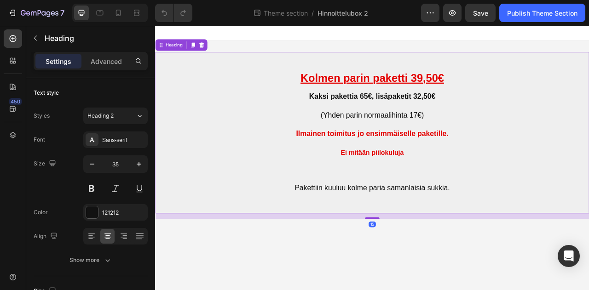
click at [420, 260] on h2 "Kolmen parin paketti 39,50€ Kaksi pakettia 65€, lisäpaketit 32,50€ (Yhden parin…" at bounding box center [431, 162] width 552 height 206
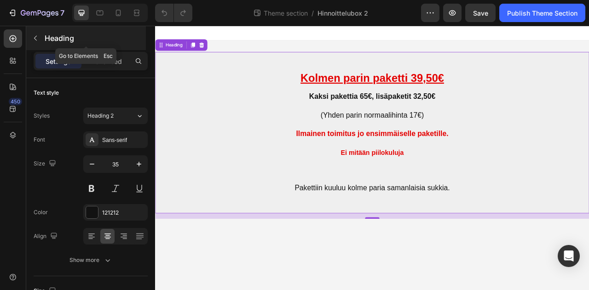
click at [37, 39] on icon "button" at bounding box center [35, 38] width 7 height 7
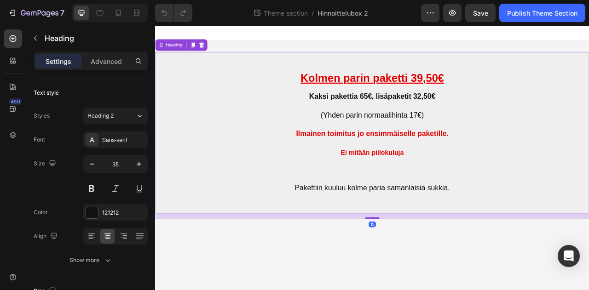
click at [424, 257] on h2 "Kolmen parin paketti 39,50€ Kaksi pakettia 65€, lisäpaketit 32,50€ (Yhden parin…" at bounding box center [431, 162] width 552 height 206
click at [447, 243] on h2 "Kolmen parin paketti 39,50€ Kaksi pakettia 65€, lisäpaketit 32,50€ (Yhden parin…" at bounding box center [431, 162] width 552 height 206
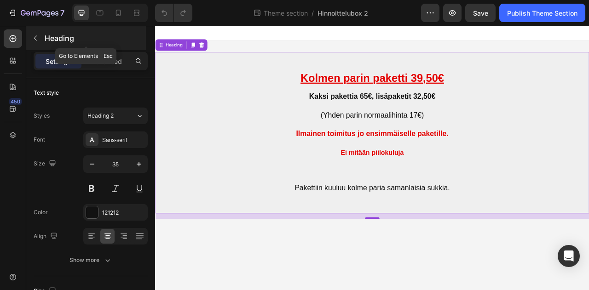
click at [34, 37] on icon "button" at bounding box center [35, 38] width 7 height 7
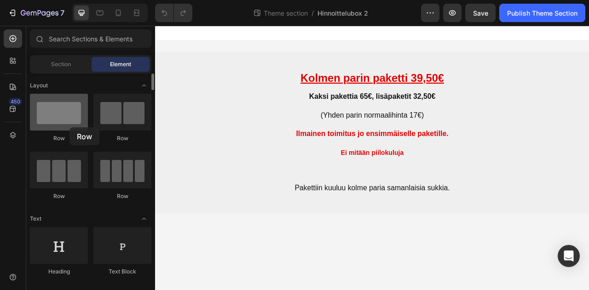
click at [70, 128] on div at bounding box center [59, 112] width 58 height 37
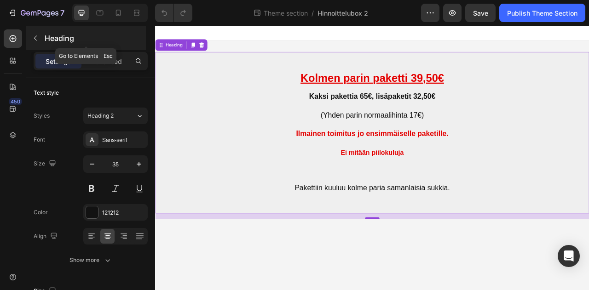
click at [34, 37] on icon "button" at bounding box center [35, 38] width 7 height 7
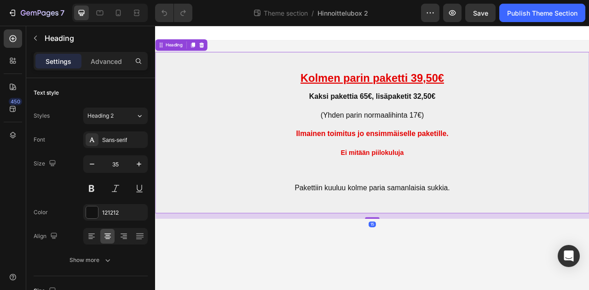
click at [498, 174] on p "⁠⁠⁠⁠⁠⁠⁠ Kolmen parin paketti 39,50€ Kaksi pakettia 65€, lisäpaketit 32,50€ (Yhd…" at bounding box center [431, 162] width 551 height 204
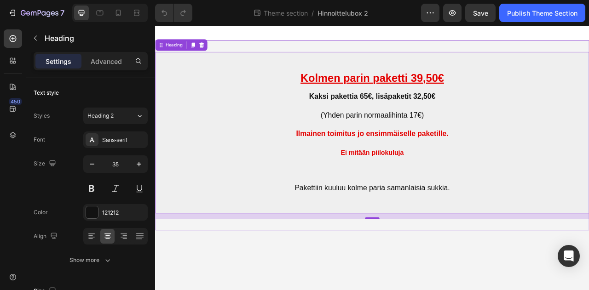
drag, startPoint x: 436, startPoint y: 267, endPoint x: 436, endPoint y: 284, distance: 17.0
click at [436, 284] on div "⁠⁠⁠⁠⁠⁠⁠ Kolmen parin paketti 39,50€ Kaksi pakettia 65€, lisäpaketit 32,50€ (Yhd…" at bounding box center [431, 165] width 552 height 242
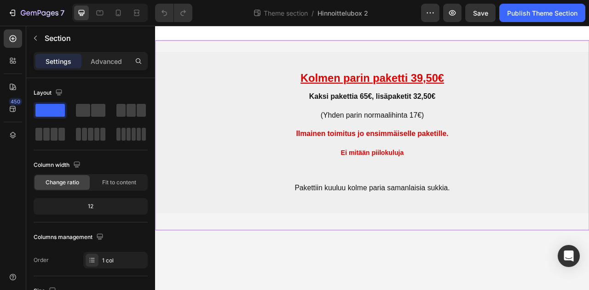
drag, startPoint x: 436, startPoint y: 284, endPoint x: 440, endPoint y: 270, distance: 14.4
click at [440, 270] on div "⁠⁠⁠⁠⁠⁠⁠ Kolmen parin paketti 39,50€ Kaksi pakettia 65€, lisäpaketit 32,50€ (Yhd…" at bounding box center [431, 165] width 552 height 242
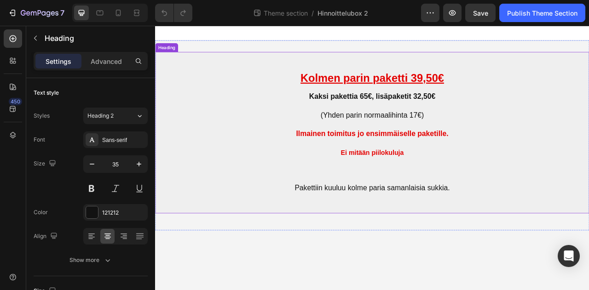
click at [510, 251] on h2 "Kolmen parin paketti 39,50€ Kaksi pakettia 65€, lisäpaketit 32,50€ (Yhden parin…" at bounding box center [431, 162] width 552 height 206
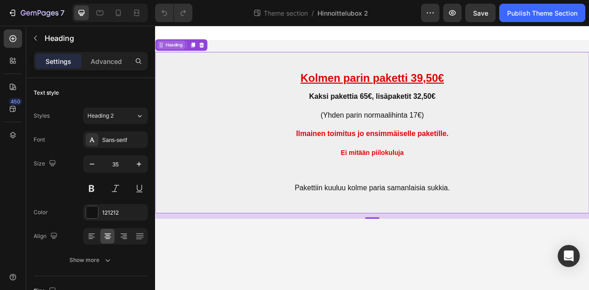
click at [174, 55] on div "Heading" at bounding box center [175, 50] width 36 height 11
click at [179, 53] on div "Heading" at bounding box center [178, 50] width 25 height 8
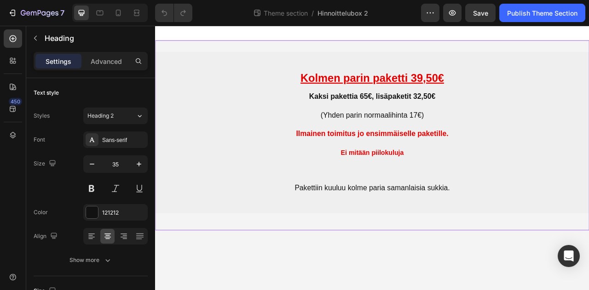
click at [444, 277] on div "Kolmen parin paketti 39,50€ Kaksi pakettia 65€, lisäpaketit 32,50€ (Yhden parin…" at bounding box center [431, 165] width 552 height 242
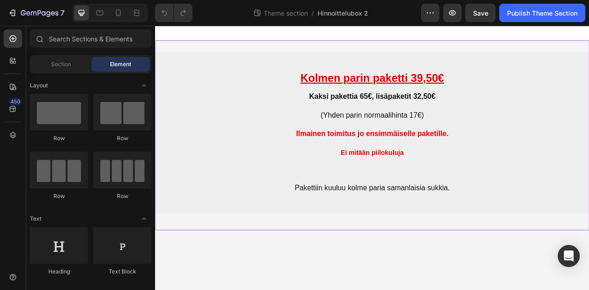
click at [440, 290] on body "Kolmen parin paketti 39,50€ Kaksi pakettia 65€, lisäpaketit 32,50€ (Yhden parin…" at bounding box center [431, 194] width 552 height 337
click at [422, 279] on div "Kolmen parin paketti 39,50€ Kaksi pakettia 65€, lisäpaketit 32,50€ (Yhden parin…" at bounding box center [431, 165] width 552 height 242
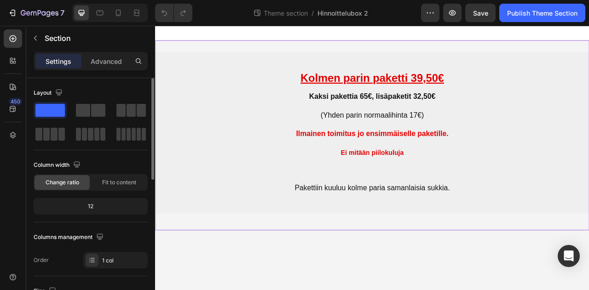
click at [49, 108] on span at bounding box center [49, 110] width 29 height 13
click at [470, 273] on div "Kolmen parin paketti 39,50€ Kaksi pakettia 65€, lisäpaketit 32,50€ (Yhden parin…" at bounding box center [431, 165] width 552 height 242
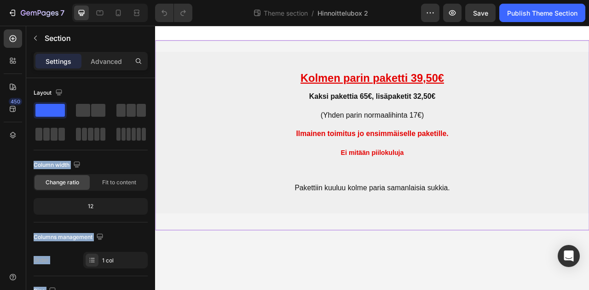
drag, startPoint x: 208, startPoint y: 134, endPoint x: 405, endPoint y: 266, distance: 236.7
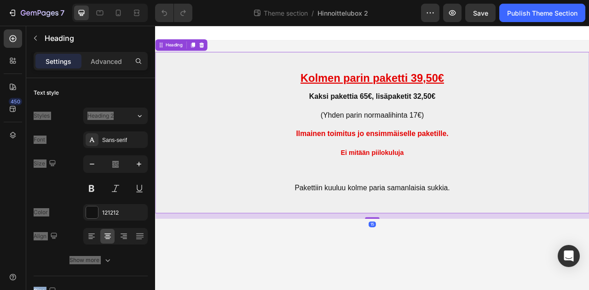
click at [421, 261] on h2 "Kolmen parin paketti 39,50€ Kaksi pakettia 65€, lisäpaketit 32,50€ (Yhden parin…" at bounding box center [431, 162] width 552 height 206
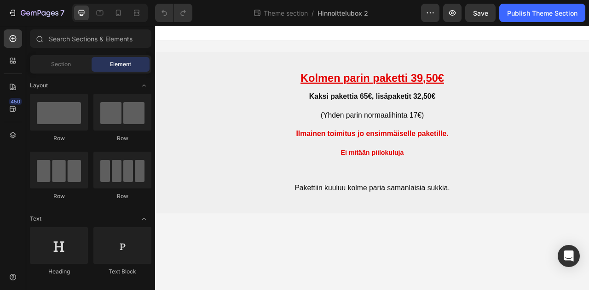
click at [425, 290] on body "Kolmen parin paketti 39,50€ Kaksi pakettia 65€, lisäpaketit 32,50€ (Yhden parin…" at bounding box center [431, 194] width 552 height 337
click at [427, 287] on body "Kolmen parin paketti 39,50€ Kaksi pakettia 65€, lisäpaketit 32,50€ (Yhden parin…" at bounding box center [431, 194] width 552 height 337
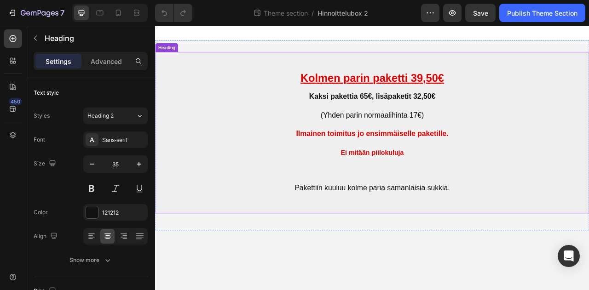
click at [410, 255] on h2 "Kolmen parin paketti 39,50€ Kaksi pakettia 65€, lisäpaketit 32,50€ (Yhden parin…" at bounding box center [431, 162] width 552 height 206
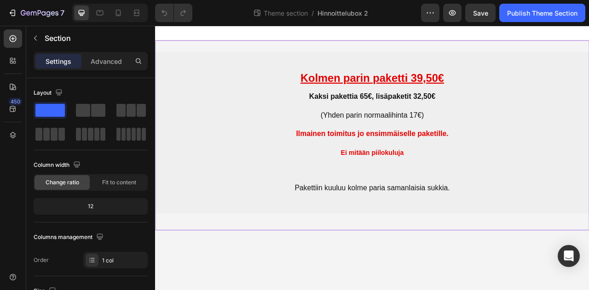
click at [416, 276] on div "Kolmen parin paketti 39,50€ Kaksi pakettia 65€, lisäpaketit 32,50€ (Yhden parin…" at bounding box center [431, 165] width 552 height 242
click at [434, 277] on div "Kolmen parin paketti 39,50€ Kaksi pakettia 65€, lisäpaketit 32,50€ (Yhden parin…" at bounding box center [431, 165] width 552 height 242
click at [56, 64] on p "Settings" at bounding box center [59, 62] width 26 height 10
click at [110, 60] on p "Advanced" at bounding box center [106, 62] width 31 height 10
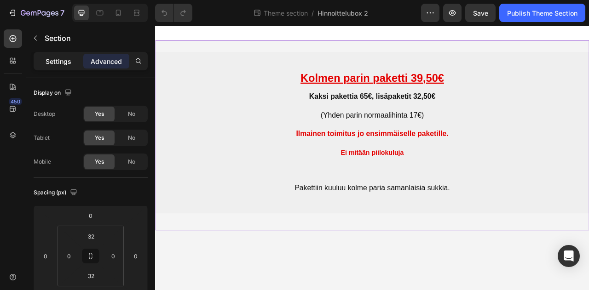
click at [52, 60] on p "Settings" at bounding box center [59, 62] width 26 height 10
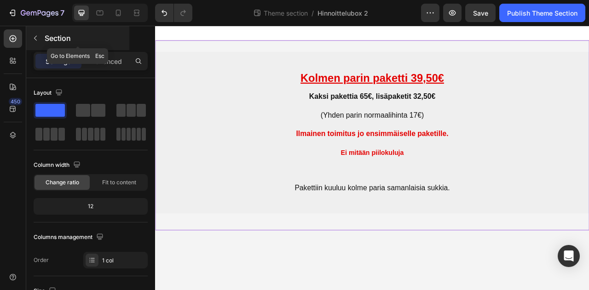
click at [35, 40] on icon "button" at bounding box center [35, 38] width 7 height 7
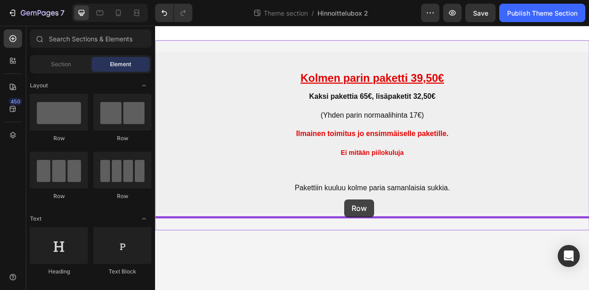
drag, startPoint x: 212, startPoint y: 138, endPoint x: 396, endPoint y: 247, distance: 214.3
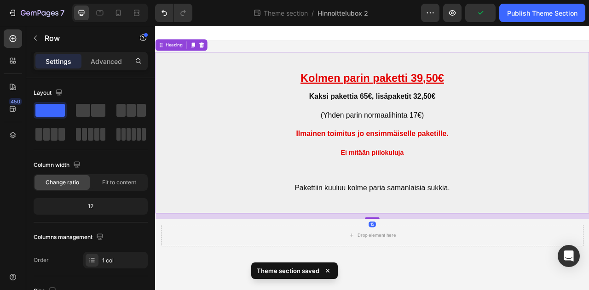
click at [485, 256] on h2 "Kolmen parin paketti 39,50€ Kaksi pakettia 65€, lisäpaketit 32,50€ (Yhden parin…" at bounding box center [431, 162] width 552 height 206
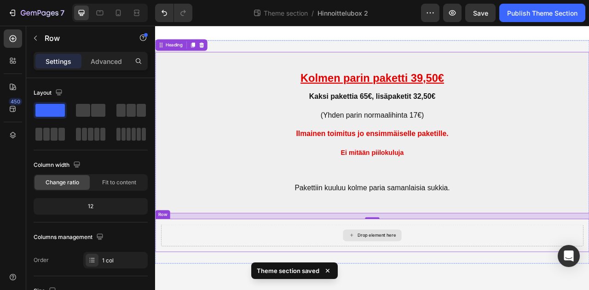
click at [393, 290] on div "Drop element here" at bounding box center [432, 293] width 538 height 28
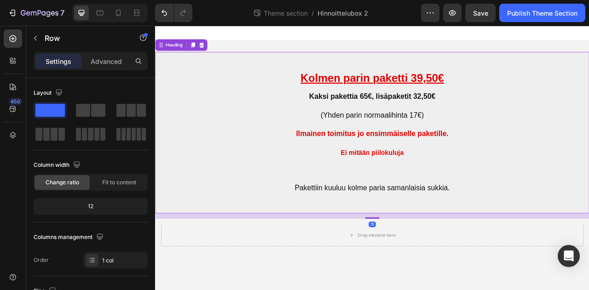
click at [252, 204] on h2 "Kolmen parin paketti 39,50€ Kaksi pakettia 65€, lisäpaketit 32,50€ (Yhden parin…" at bounding box center [431, 162] width 552 height 206
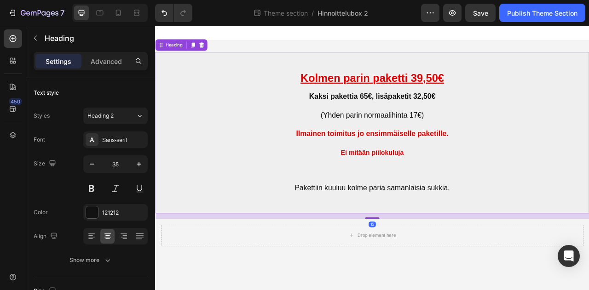
click at [269, 266] on div "15" at bounding box center [431, 268] width 552 height 7
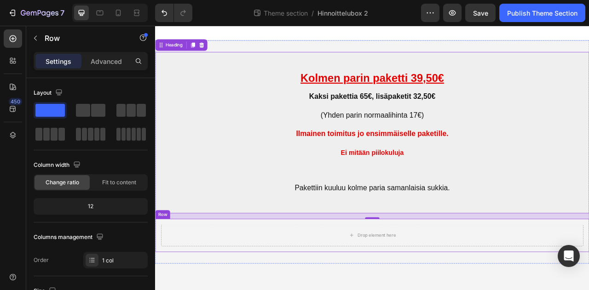
click at [275, 276] on div "Drop element here Row" at bounding box center [431, 293] width 552 height 42
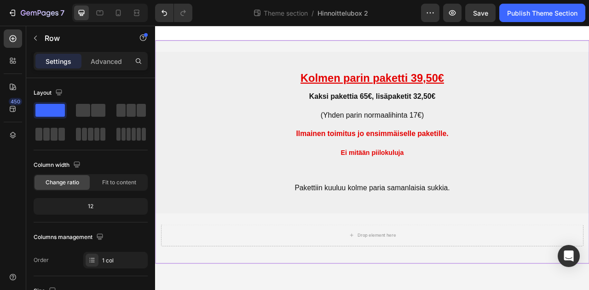
click at [270, 290] on div "Kolmen parin paketti 39,50€ Kaksi pakettia 65€, lisäpaketit 32,50€ (Yhden parin…" at bounding box center [431, 186] width 552 height 285
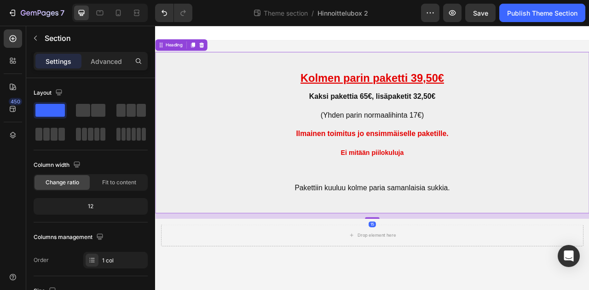
click at [405, 119] on strong "Kaksi pakettia 65€, lisäpaketit 32,50€" at bounding box center [431, 115] width 161 height 10
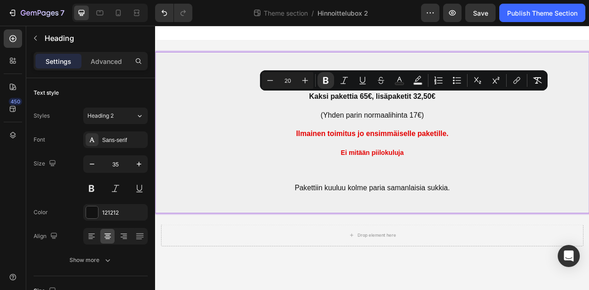
drag, startPoint x: 354, startPoint y: 111, endPoint x: 505, endPoint y: 136, distance: 153.5
copy p "Kaksi pakettia 65€, lisäpaketit 32,50€ (Yhden parin normaalihinta 17€)"
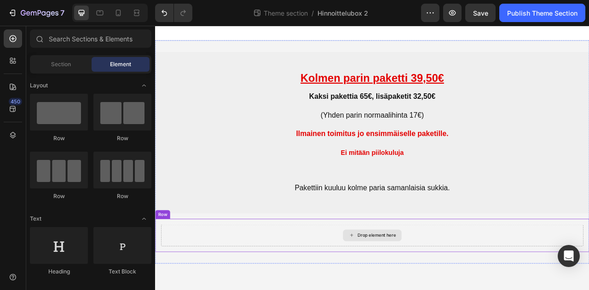
click at [447, 290] on div "Drop element here" at bounding box center [436, 292] width 49 height 7
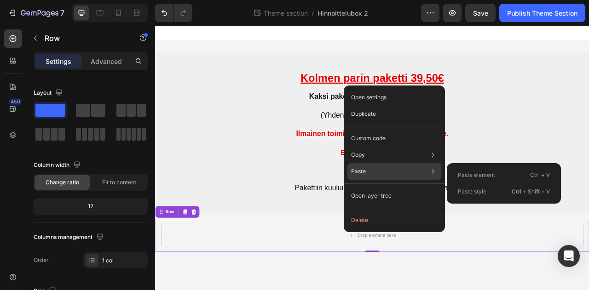
click at [364, 176] on div "Paste Paste element Ctrl + V Paste style Ctrl + Shift + V" at bounding box center [395, 171] width 94 height 17
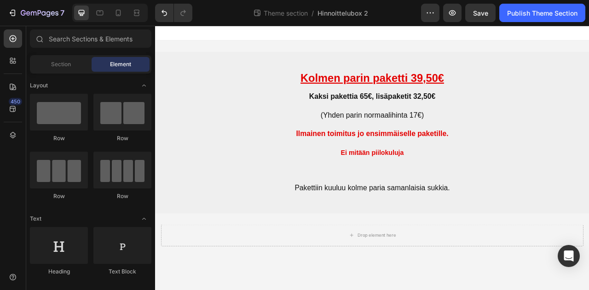
click at [558, 290] on body "⁠⁠⁠⁠⁠⁠⁠ Kolmen parin paketti 39,50€ Kaksi pakettia 65€, lisäpaketit 32,50€ (Yhd…" at bounding box center [431, 194] width 552 height 337
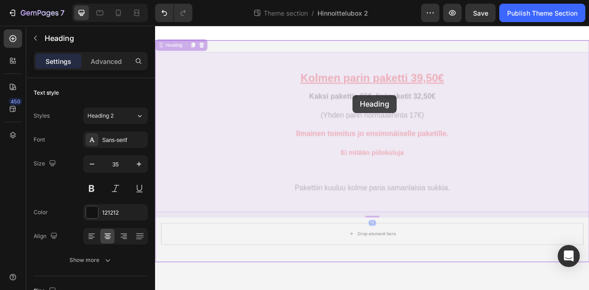
drag, startPoint x: 344, startPoint y: 119, endPoint x: 404, endPoint y: 113, distance: 60.6
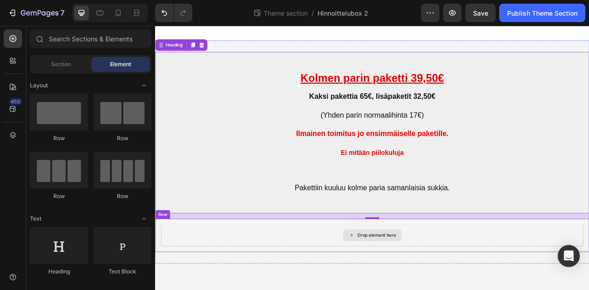
click at [410, 289] on div "Drop element here" at bounding box center [431, 292] width 75 height 15
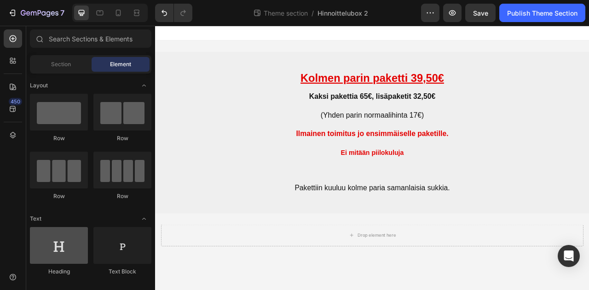
scroll to position [138, 0]
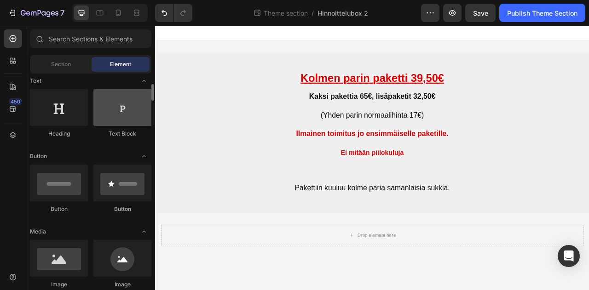
drag, startPoint x: 125, startPoint y: 114, endPoint x: 130, endPoint y: 116, distance: 5.4
click at [126, 114] on div at bounding box center [122, 107] width 58 height 37
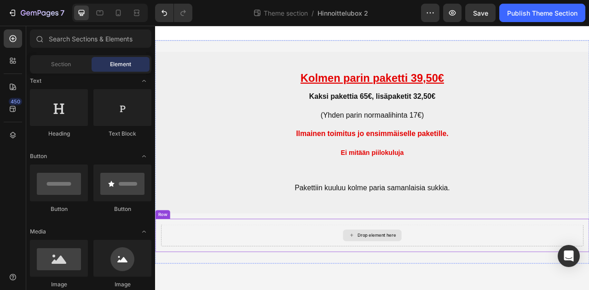
click at [444, 290] on div "Drop element here" at bounding box center [436, 292] width 49 height 7
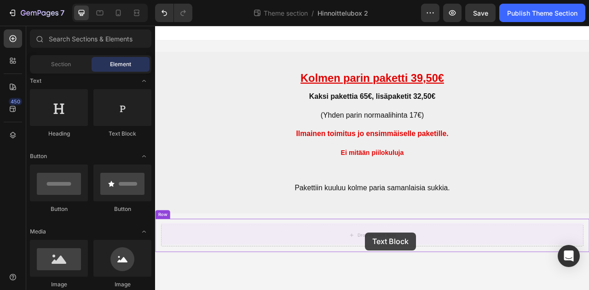
drag, startPoint x: 273, startPoint y: 139, endPoint x: 422, endPoint y: 289, distance: 211.9
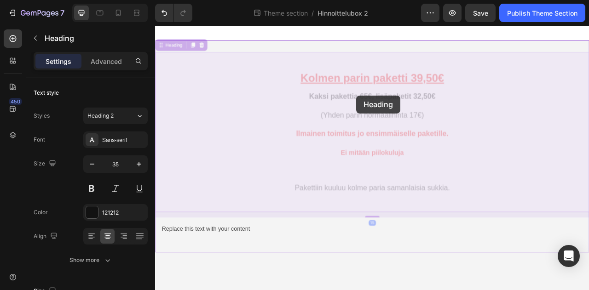
drag, startPoint x: 345, startPoint y: 115, endPoint x: 373, endPoint y: 113, distance: 27.7
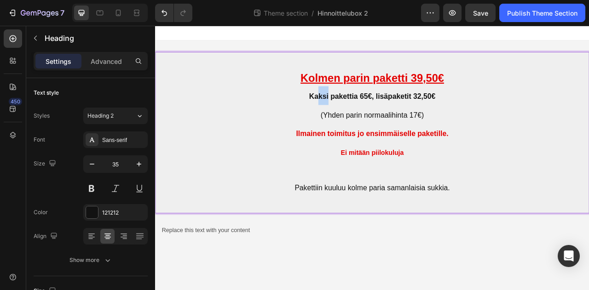
drag, startPoint x: 359, startPoint y: 117, endPoint x: 363, endPoint y: 118, distance: 4.8
click at [366, 118] on strong "Kaksi pakettia 65€, lisäpaketit 32,50€" at bounding box center [431, 115] width 161 height 10
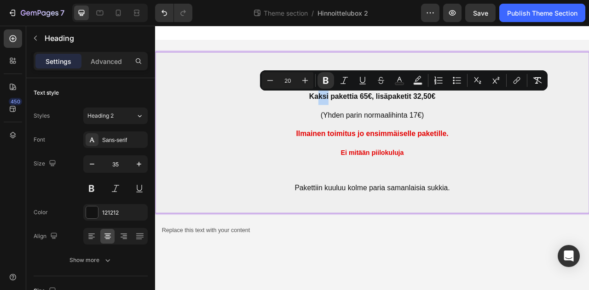
drag, startPoint x: 352, startPoint y: 117, endPoint x: 499, endPoint y: 143, distance: 149.1
click at [499, 143] on p "Kolmen parin paketti 39,50€ Kaksi pakettia 65€, lisäpaketit 32,50€ (Yhden parin…" at bounding box center [431, 162] width 551 height 204
copy p "Kaksi pakettia 65€, lisäpaketit 32,50€ (Yhden parin normaalihinta 17€)"
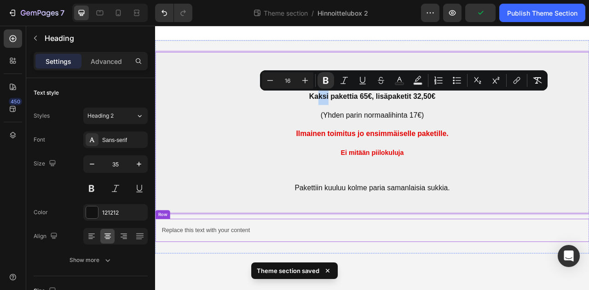
click at [305, 274] on div "Replace this text with your content Text Block Row" at bounding box center [431, 287] width 552 height 30
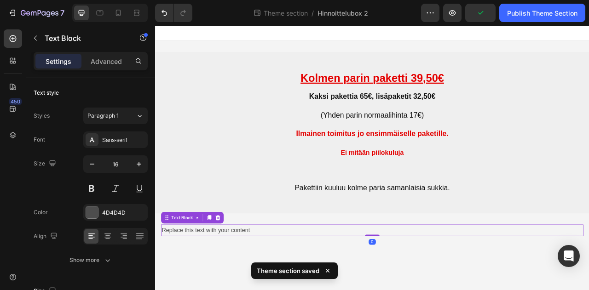
click at [302, 285] on div "Replace this text with your content" at bounding box center [432, 286] width 538 height 15
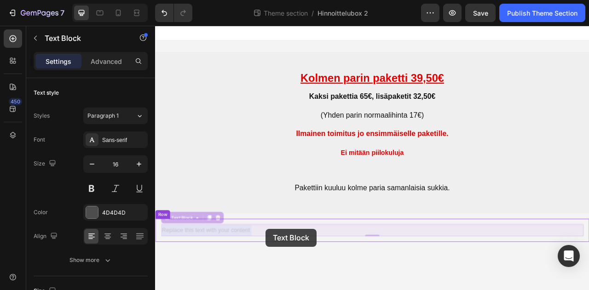
drag, startPoint x: 321, startPoint y: 281, endPoint x: 308, endPoint y: 290, distance: 16.2
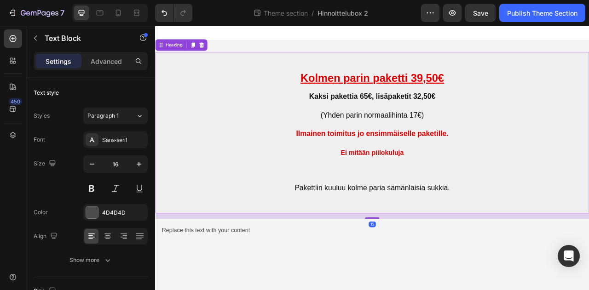
click at [368, 116] on strong "Kaksi pakettia 65€, lisäpaketit 32,50€" at bounding box center [431, 115] width 161 height 10
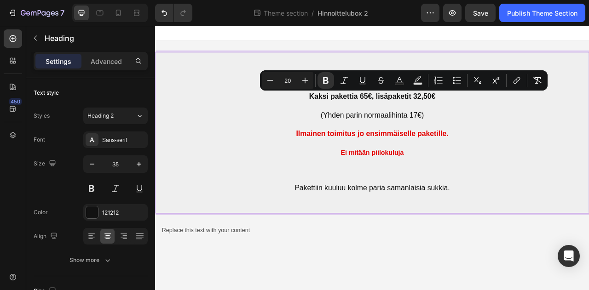
drag, startPoint x: 353, startPoint y: 114, endPoint x: 503, endPoint y: 145, distance: 153.7
click at [503, 145] on p "⁠⁠⁠⁠⁠⁠⁠ Kolmen parin paketti 39,50€ Kaksi pakettia 65€, lisäpaketit 32,50€ (Yhd…" at bounding box center [431, 162] width 551 height 204
copy p "Kaksi pakettia 65€, lisäpaketit 32,50€ (Yhden parin normaalihinta 17€)"
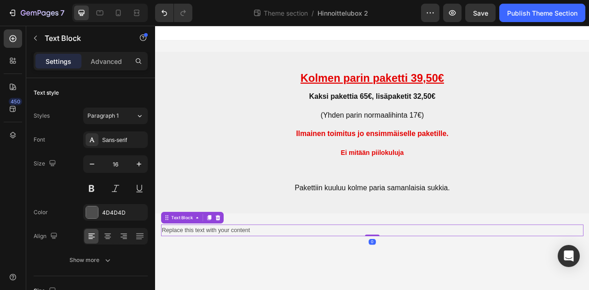
click at [224, 284] on p "Replace this text with your content" at bounding box center [431, 286] width 536 height 13
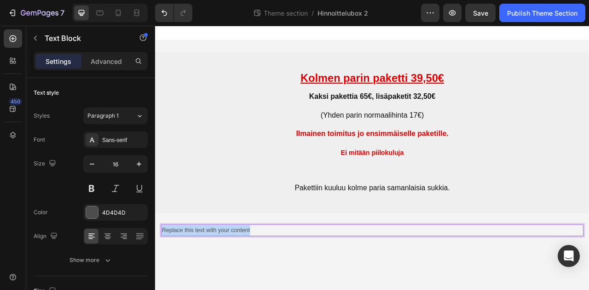
drag, startPoint x: 282, startPoint y: 287, endPoint x: 305, endPoint y: 252, distance: 41.9
click at [155, 280] on html "⁠⁠⁠⁠⁠⁠⁠ Kolmen parin paketti 39,50€ Kaksi pakettia 65€, lisäpaketit 32,50€ (Yhd…" at bounding box center [431, 194] width 552 height 337
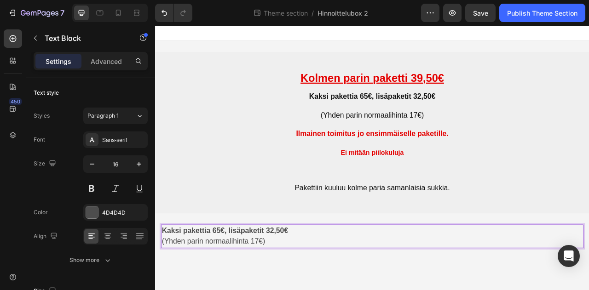
click at [463, 290] on p "Kaksi pakettia 65€, lisäpaketit 32,50€ (Yhden parin normaalihinta 17€)" at bounding box center [431, 294] width 536 height 29
click at [393, 290] on div "Kaksi pakettia 65€, lisäpaketit 32,50€ (Yhden parin normaalihinta 17€)" at bounding box center [432, 294] width 538 height 30
click at [110, 237] on icon at bounding box center [108, 237] width 6 height 1
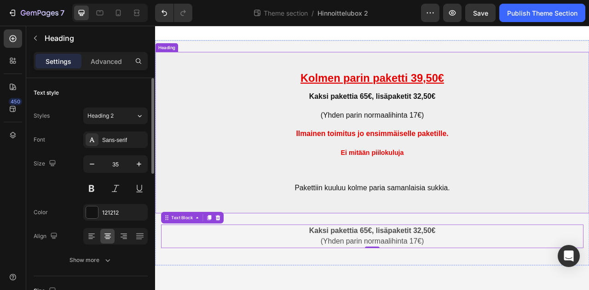
click at [589, 151] on p "⁠⁠⁠⁠⁠⁠⁠ Kolmen parin paketti 39,50€ Kaksi pakettia 65€, lisäpaketit 32,50€ (Yhd…" at bounding box center [431, 162] width 551 height 204
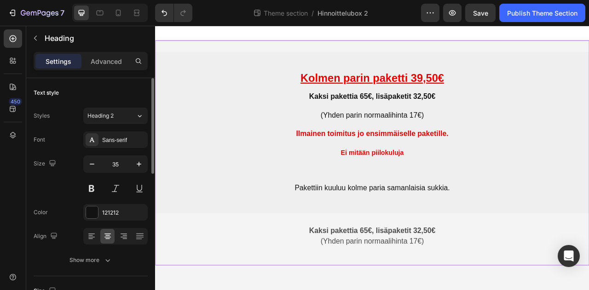
click at [522, 290] on div "⁠⁠⁠⁠⁠⁠⁠ Kolmen parin paketti 39,50€ Kaksi pakettia 65€, lisäpaketit 32,50€ (Yhd…" at bounding box center [431, 187] width 552 height 287
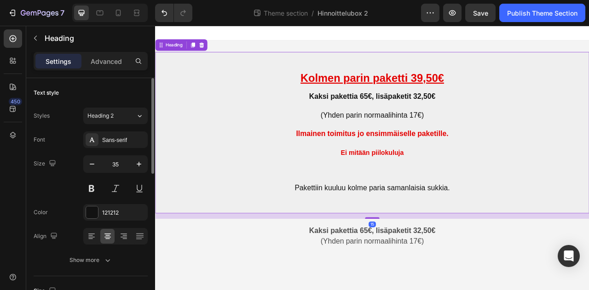
click at [432, 258] on p "⁠⁠⁠⁠⁠⁠⁠ Kolmen parin paketti 39,50€ Kaksi pakettia 65€, lisäpaketit 32,50€ (Yhd…" at bounding box center [431, 162] width 551 height 204
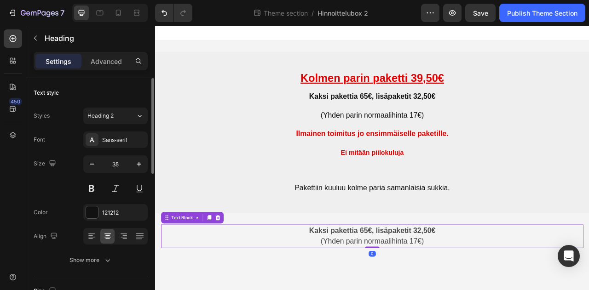
click at [527, 290] on div "Kaksi pakettia 65€, lisäpaketit 32,50€ (Yhden parin normaalihinta 17€)" at bounding box center [432, 294] width 538 height 30
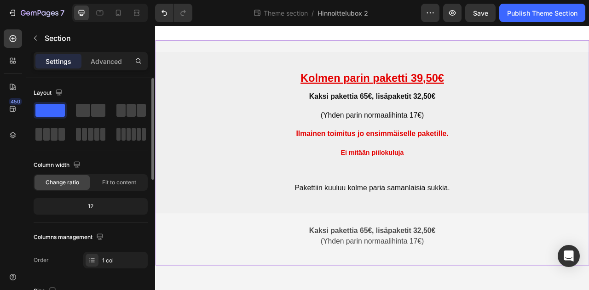
click at [506, 290] on div "⁠⁠⁠⁠⁠⁠⁠ Kolmen parin paketti 39,50€ Kaksi pakettia 65€, lisäpaketit 32,50€ (Yhd…" at bounding box center [431, 187] width 552 height 287
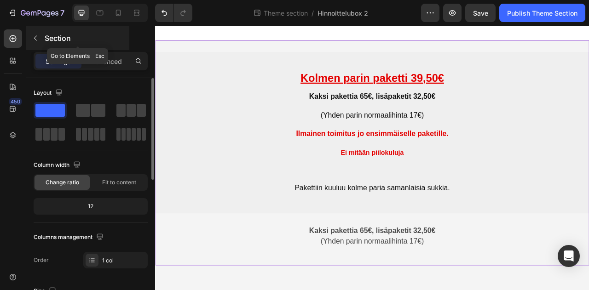
click at [40, 38] on button "button" at bounding box center [35, 38] width 15 height 15
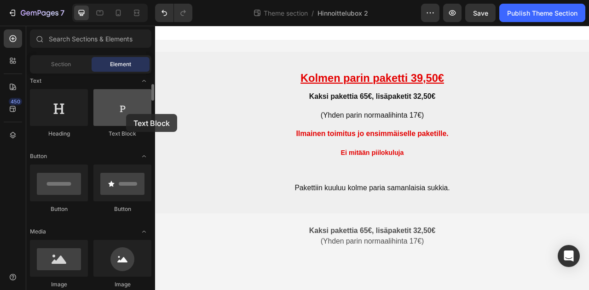
click at [126, 114] on div at bounding box center [122, 107] width 58 height 37
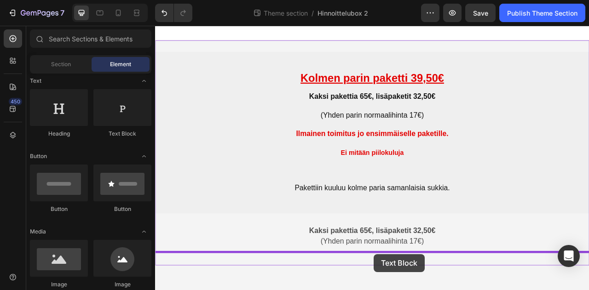
drag, startPoint x: 278, startPoint y: 144, endPoint x: 433, endPoint y: 317, distance: 232.4
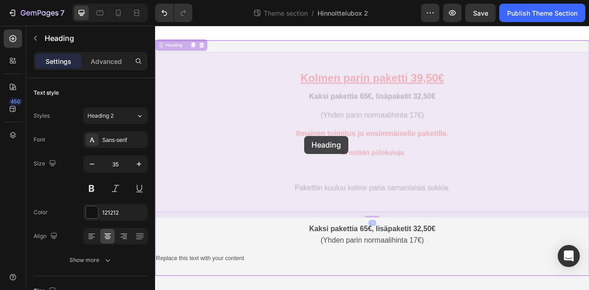
drag, startPoint x: 333, startPoint y: 163, endPoint x: 342, endPoint y: 166, distance: 9.6
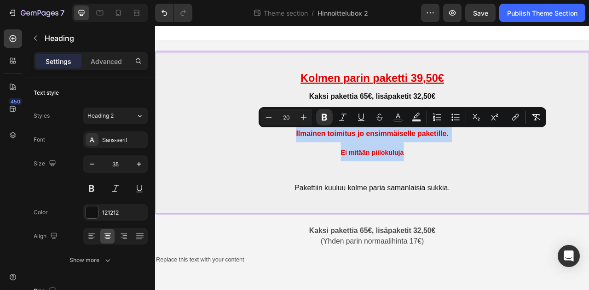
drag, startPoint x: 335, startPoint y: 161, endPoint x: 531, endPoint y: 176, distance: 197.2
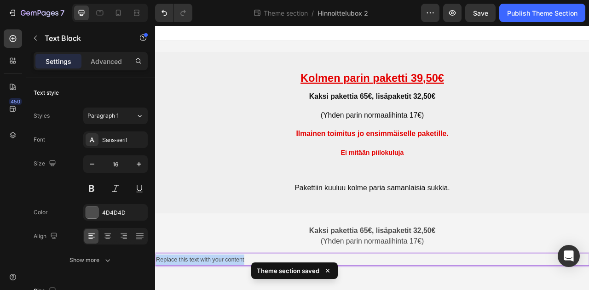
drag, startPoint x: 275, startPoint y: 323, endPoint x: 143, endPoint y: 320, distance: 132.1
click at [155, 290] on html "⁠⁠⁠⁠⁠⁠⁠ Kolmen parin paketti 39,50€ Kaksi pakettia 65€, lisäpaketit 32,50€ (Yhd…" at bounding box center [431, 194] width 552 height 337
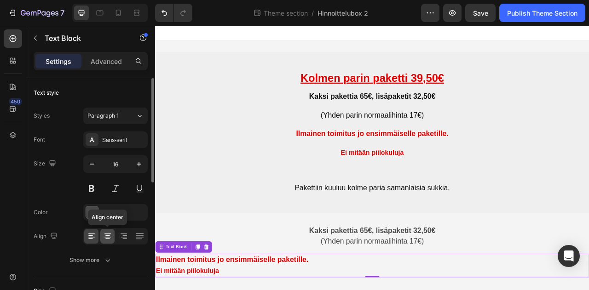
click at [105, 237] on icon at bounding box center [108, 237] width 6 height 1
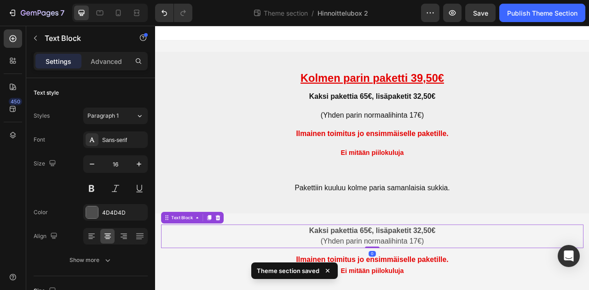
click at [549, 290] on p "Kaksi pakettia 65€, lisäpaketit 32,50€ (Yhden parin normaalihinta 17€)" at bounding box center [431, 294] width 536 height 29
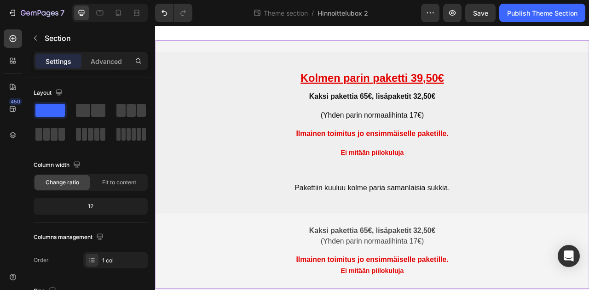
click at [436, 290] on div "⁠⁠⁠⁠⁠⁠⁠ Kolmen parin paketti 39,50€ Kaksi pakettia 65€, lisäpaketit 32,50€ (Yhd…" at bounding box center [431, 202] width 552 height 317
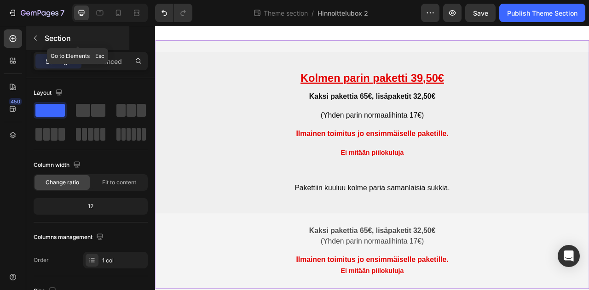
click at [38, 41] on icon "button" at bounding box center [35, 38] width 7 height 7
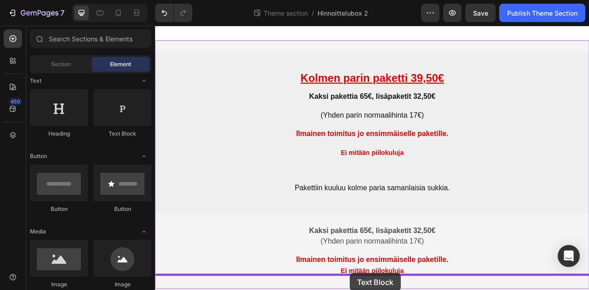
drag, startPoint x: 278, startPoint y: 136, endPoint x: 405, endPoint y: 341, distance: 241.5
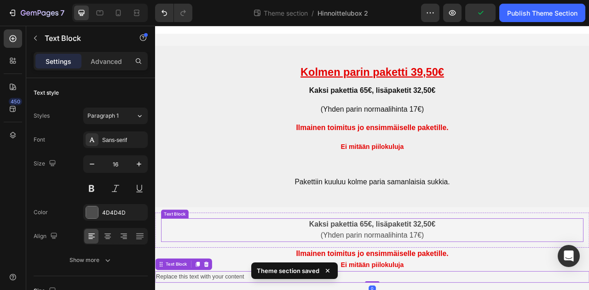
scroll to position [10, 0]
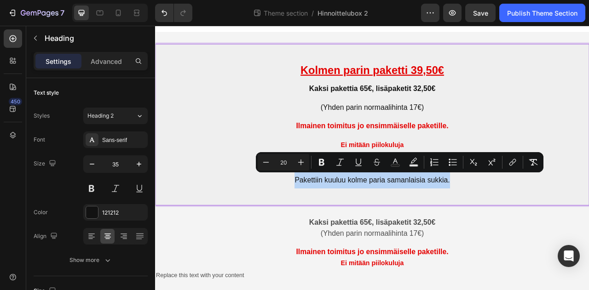
drag, startPoint x: 328, startPoint y: 221, endPoint x: 556, endPoint y: 227, distance: 228.0
copy span "Pakettiin kuuluu kolme paria samanlaisia sukkia."
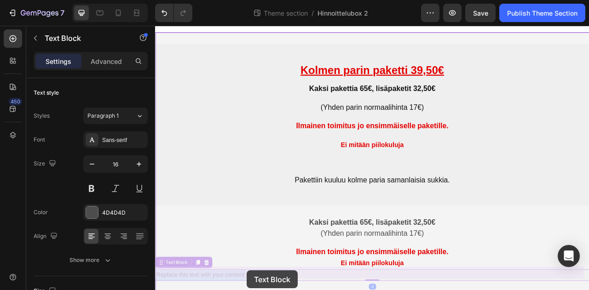
drag, startPoint x: 282, startPoint y: 340, endPoint x: 295, endPoint y: 337, distance: 13.3
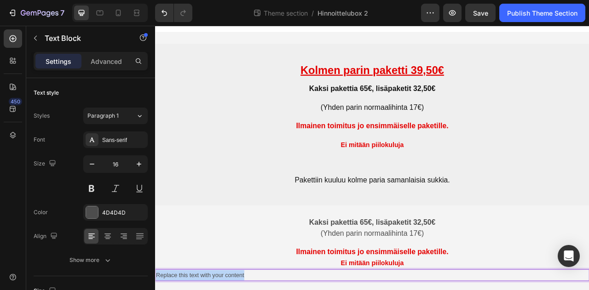
drag, startPoint x: 286, startPoint y: 343, endPoint x: 130, endPoint y: 346, distance: 156.1
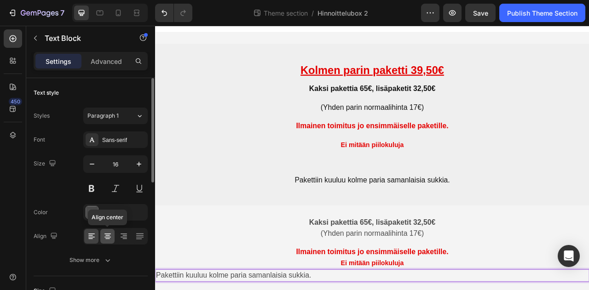
click at [109, 239] on icon at bounding box center [107, 239] width 5 height 1
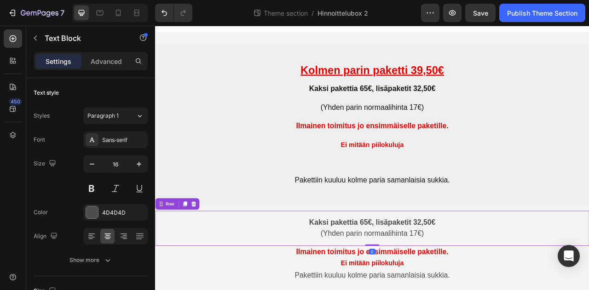
click at [589, 290] on div "Kaksi pakettia 65€, lisäpaketit 32,50€ (Yhden parin normaalihinta 17€) Text Blo…" at bounding box center [431, 283] width 552 height 45
click at [510, 220] on span "Pakettiin kuuluu kolme paria samanlaisia sukkia." at bounding box center [430, 222] width 197 height 10
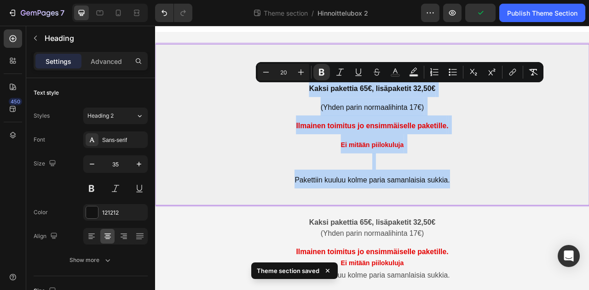
drag, startPoint x: 347, startPoint y: 109, endPoint x: 529, endPoint y: 219, distance: 212.9
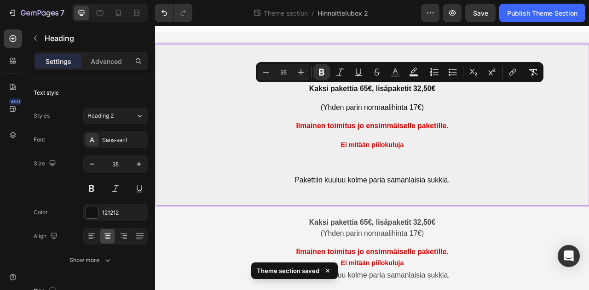
scroll to position [0, 0]
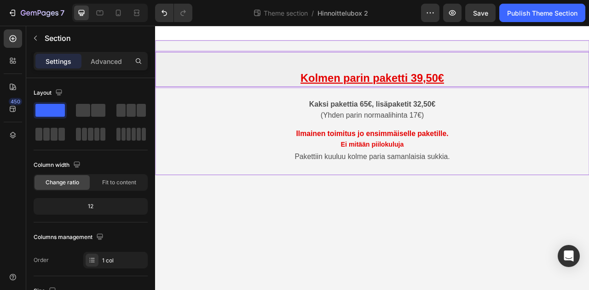
click at [547, 207] on div "Kolmen parin paketti 39,50€ Heading 15 Kaksi pakettia 65€, lisäpaketit 32,50€ (…" at bounding box center [431, 130] width 552 height 172
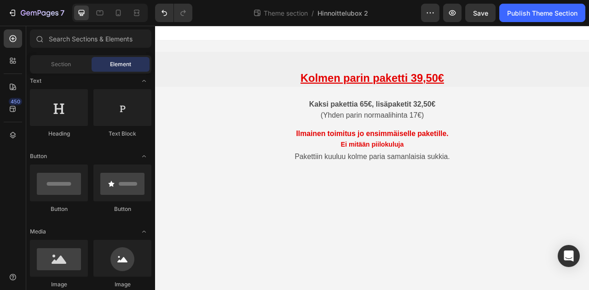
click at [530, 255] on body "⁠⁠⁠⁠⁠⁠⁠ Kolmen parin paketti 39,50€ Heading Kaksi pakettia 65€, lisäpaketit 32,…" at bounding box center [431, 194] width 552 height 337
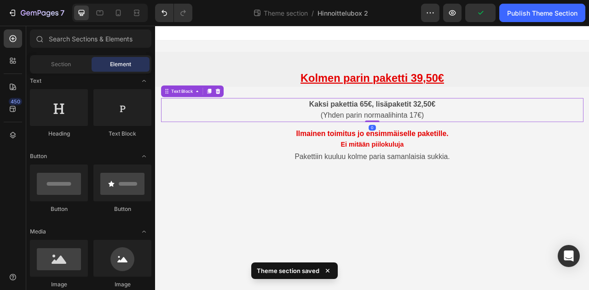
click at [350, 125] on p "Kaksi pakettia 65€, lisäpaketit 32,50€ (Yhden parin normaalihinta 17€)" at bounding box center [431, 133] width 536 height 29
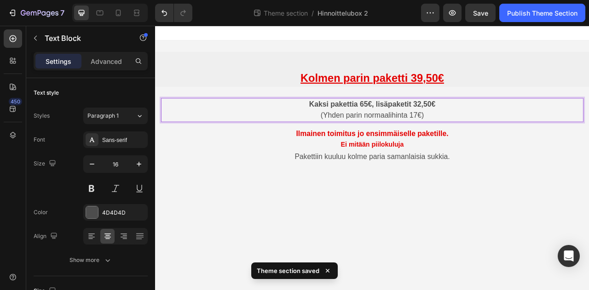
drag, startPoint x: 349, startPoint y: 125, endPoint x: 509, endPoint y: 138, distance: 160.3
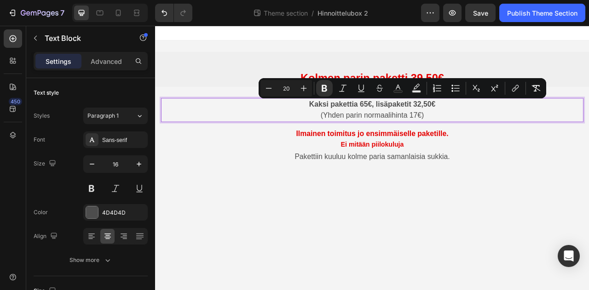
click at [520, 135] on p "Kaksi pakettia 65€, lisäpaketit 32,50€ (Yhden parin normaalihinta 17€)" at bounding box center [431, 133] width 536 height 29
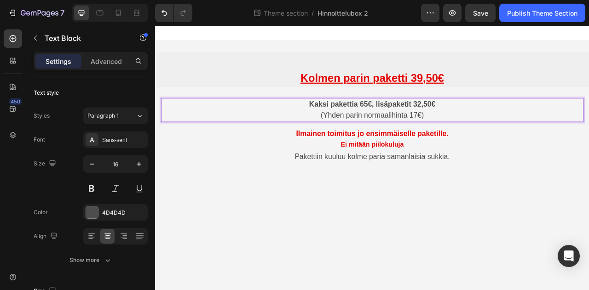
click at [392, 128] on strong "Kaksi pakettia 65€, lisäpaketit 32,50€" at bounding box center [431, 125] width 161 height 10
click at [429, 139] on span "(Yhden parin normaalihinta 17€)" at bounding box center [432, 139] width 132 height 10
click at [350, 130] on p "Kaksi pakettia 65€, lisäpaketit 32,50€ (Yhden parin normaalihinta 17€)" at bounding box center [431, 133] width 536 height 29
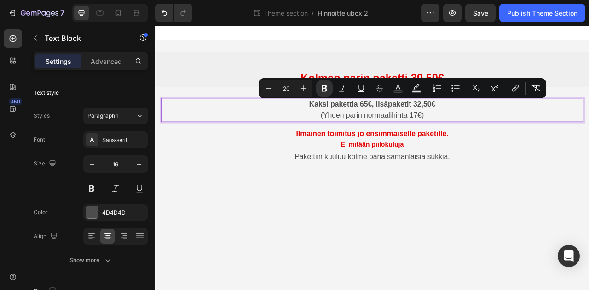
drag, startPoint x: 349, startPoint y: 126, endPoint x: 527, endPoint y: 141, distance: 178.4
click at [527, 141] on p "Kaksi pakettia 65€, lisäpaketit 32,50€ (Yhden parin normaalihinta 17€)" at bounding box center [431, 133] width 536 height 29
click at [579, 244] on body "⁠⁠⁠⁠⁠⁠⁠ Kolmen parin paketti 39,50€ Heading Kaksi pakettia 65€, lisäpaketit 32,…" at bounding box center [431, 194] width 552 height 337
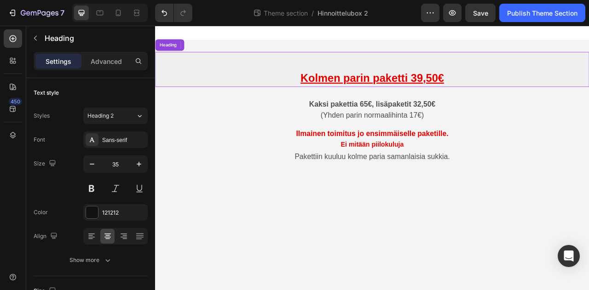
click at [422, 93] on u "Kolmen parin paketti 39,50€" at bounding box center [431, 92] width 183 height 15
click at [510, 256] on body "⁠⁠⁠⁠⁠⁠⁠ Kolmen parin paketti 39,50€ Heading 15 Kaksi pakettia 65€, lisäpaketit …" at bounding box center [431, 194] width 552 height 337
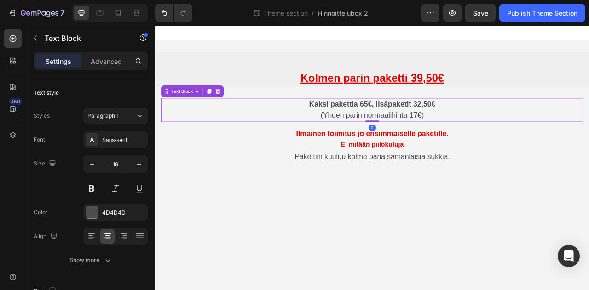
click at [435, 129] on strong "Kaksi pakettia 65€, lisäpaketit 32,50€" at bounding box center [431, 125] width 161 height 10
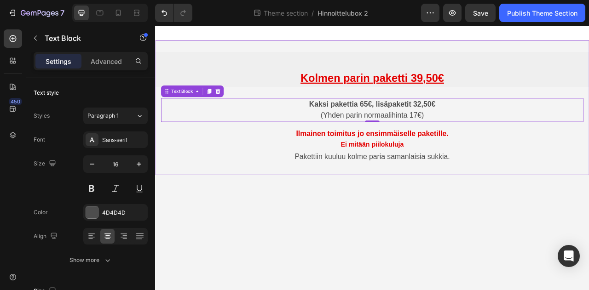
click at [465, 108] on div "⁠⁠⁠⁠⁠⁠⁠ Kolmen parin paketti 39,50€ Heading Kaksi pakettia 65€, lisäpaketit 32,…" at bounding box center [431, 130] width 552 height 142
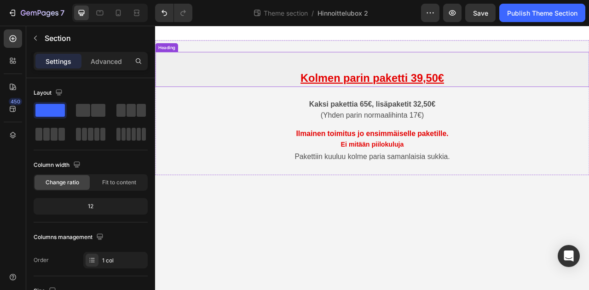
click at [546, 92] on p "⁠⁠⁠⁠⁠⁠⁠ Kolmen parin paketti 39,50€" at bounding box center [431, 81] width 551 height 43
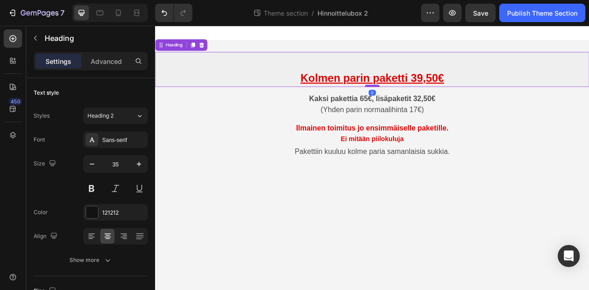
drag, startPoint x: 434, startPoint y: 109, endPoint x: 436, endPoint y: 102, distance: 7.1
click at [436, 102] on div at bounding box center [431, 102] width 18 height 3
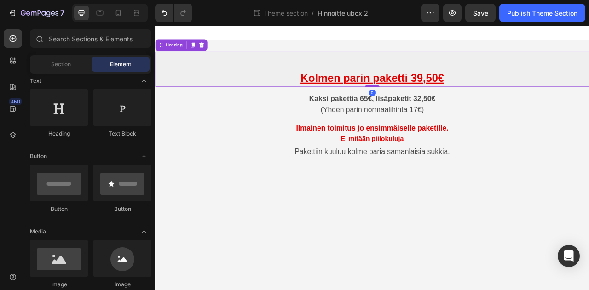
click at [528, 285] on body "⁠⁠⁠⁠⁠⁠⁠ Kolmen parin paketti 39,50€ Heading 0 Kaksi pakettia 65€, lisäpaketit 3…" at bounding box center [431, 194] width 552 height 337
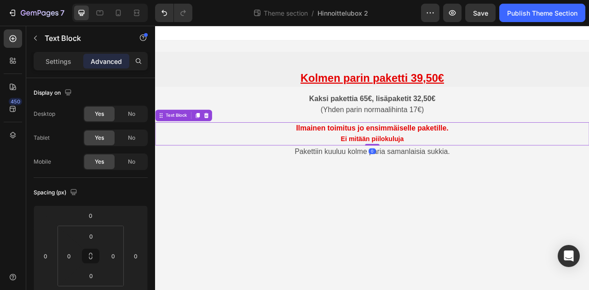
click at [380, 161] on p "Ilmainen toimitus jo ensimmäiselle paketille . Ei mitään piilokuluja" at bounding box center [431, 164] width 551 height 28
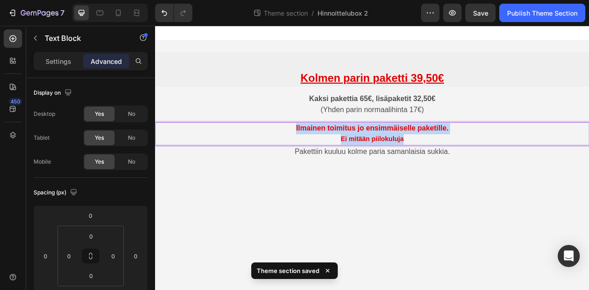
drag, startPoint x: 330, startPoint y: 156, endPoint x: 480, endPoint y: 169, distance: 150.7
click at [480, 169] on p "Ilmainen toimitus jo ensimmäiselle paketille . Ei mitään piilokuluja" at bounding box center [431, 164] width 551 height 28
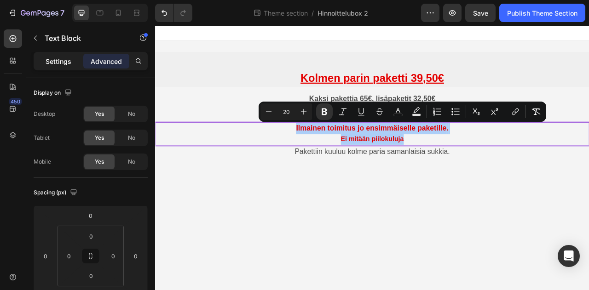
click at [63, 65] on p "Settings" at bounding box center [59, 62] width 26 height 10
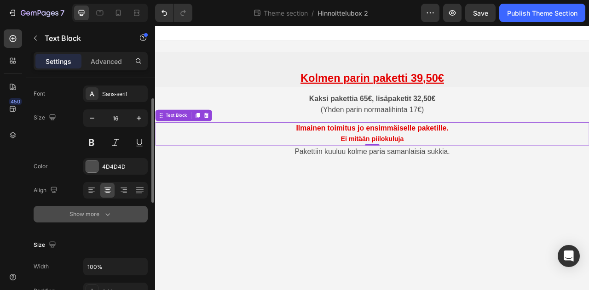
scroll to position [138, 0]
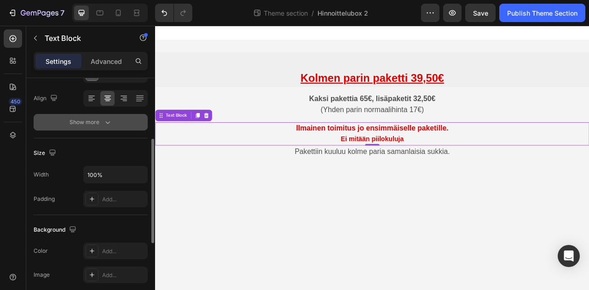
click at [107, 125] on icon "button" at bounding box center [107, 122] width 9 height 9
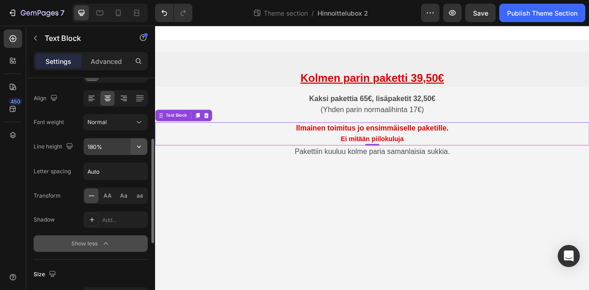
click at [139, 146] on icon "button" at bounding box center [139, 147] width 4 height 2
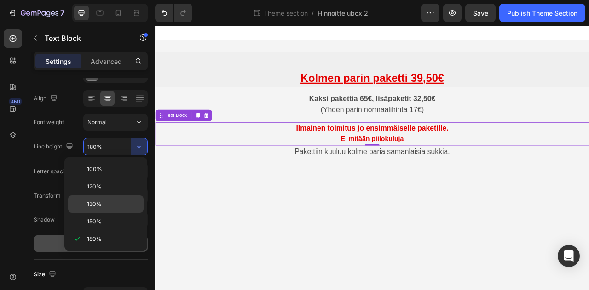
click at [102, 204] on p "130%" at bounding box center [113, 204] width 52 height 8
type input "130%"
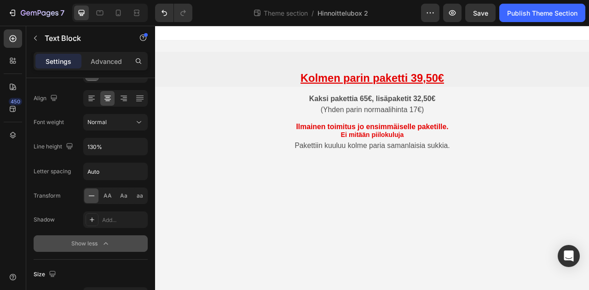
click at [509, 263] on body "⁠⁠⁠⁠⁠⁠⁠ Kolmen parin paketti 39,50€ Heading Kaksi pakettia 65€, lisäpaketit 32,…" at bounding box center [431, 194] width 552 height 337
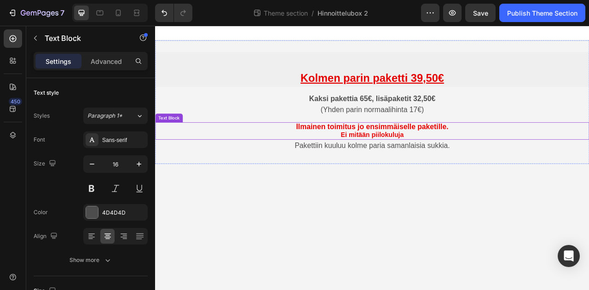
click at [488, 158] on p "Ilmainen toimitus jo ensimmäiselle paketille . Ei mitään piilokuluja" at bounding box center [431, 160] width 551 height 21
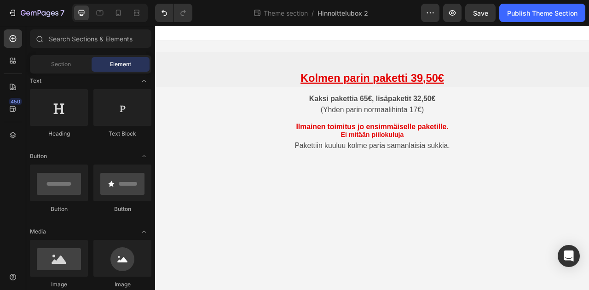
click at [488, 213] on body "⁠⁠⁠⁠⁠⁠⁠ Kolmen parin paketti 39,50€ Heading Kaksi pakettia 65€, lisäpaketit 32,…" at bounding box center [431, 194] width 552 height 337
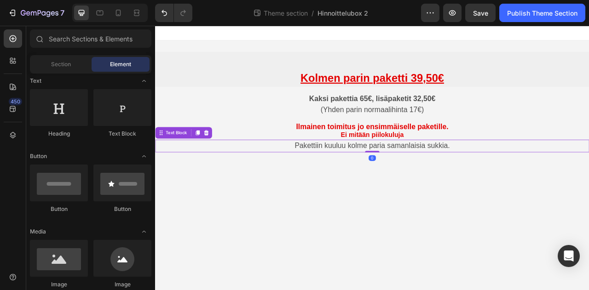
click at [456, 179] on span "Pakettiin kuuluu kolme paria samanlaisia sukkia." at bounding box center [430, 178] width 197 height 10
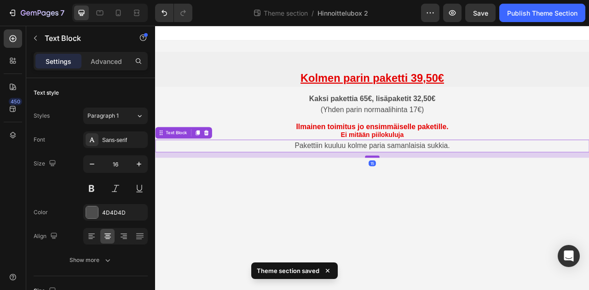
drag, startPoint x: 434, startPoint y: 184, endPoint x: 435, endPoint y: 191, distance: 7.1
click at [435, 191] on div at bounding box center [431, 192] width 18 height 3
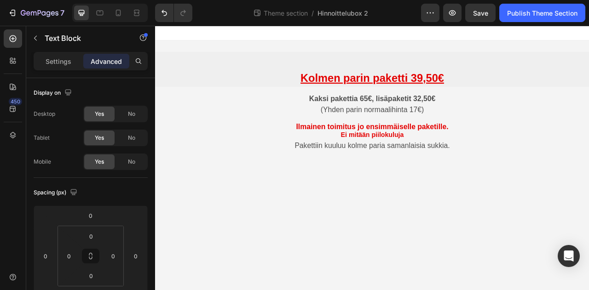
click at [470, 235] on body "⁠⁠⁠⁠⁠⁠⁠ Kolmen parin paketti 39,50€ Heading Kaksi pakettia 65€, lisäpaketit 32,…" at bounding box center [431, 194] width 552 height 337
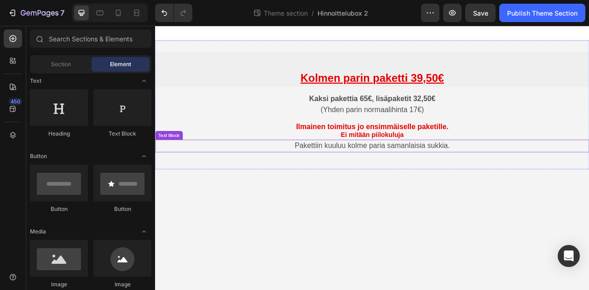
click at [450, 182] on p "Pakettiin kuuluu kolme paria samanlaisia sukkia." at bounding box center [431, 179] width 551 height 14
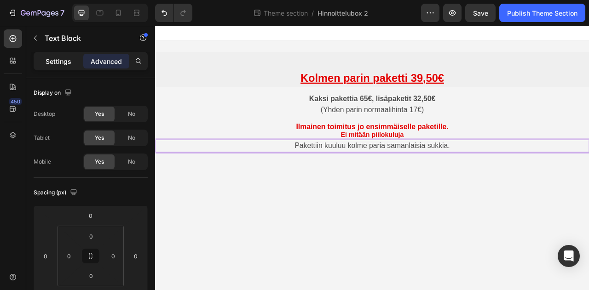
click at [56, 61] on p "Settings" at bounding box center [59, 62] width 26 height 10
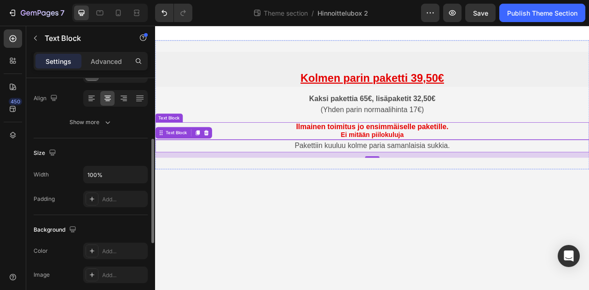
click at [447, 155] on strong "Ilmainen toimitus jo ensimmäiselle paketille" at bounding box center [430, 154] width 192 height 10
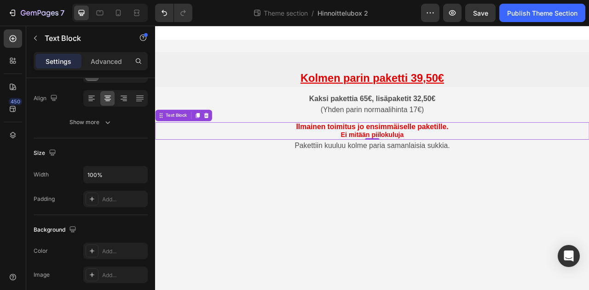
click at [66, 60] on p "Settings" at bounding box center [59, 62] width 26 height 10
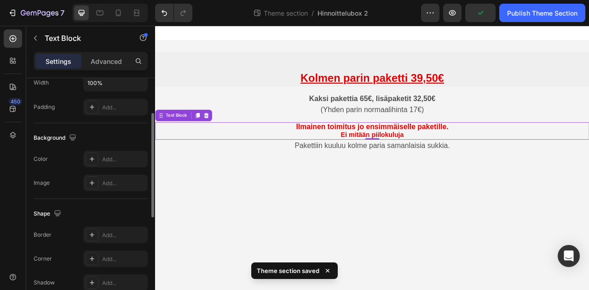
scroll to position [0, 0]
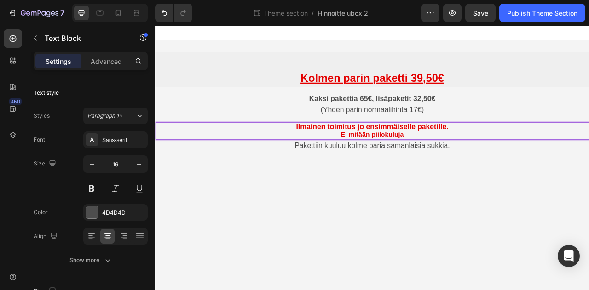
click at [465, 163] on strong "Ei mitään piilokuluja" at bounding box center [431, 164] width 80 height 9
click at [441, 164] on strong "Ei mitään piilokuluja" at bounding box center [431, 164] width 80 height 9
click at [495, 152] on strong "Ilmainen toimitus jo ensimmäiselle paketille" at bounding box center [430, 154] width 192 height 10
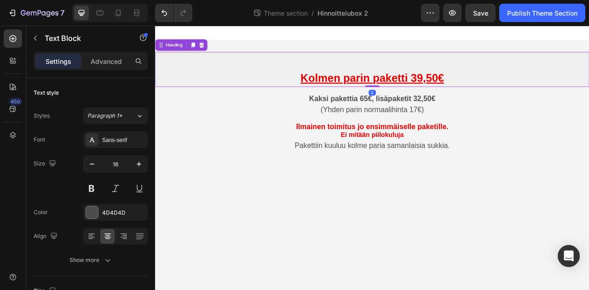
click at [450, 97] on u "Kolmen parin paketti 39,50€" at bounding box center [431, 92] width 183 height 15
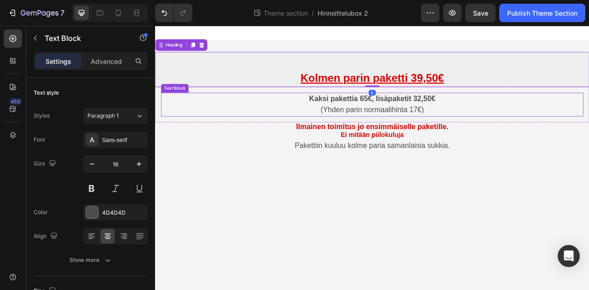
click at [459, 120] on strong "Kaksi pakettia 65€, lisäpaketit 32,50€" at bounding box center [431, 118] width 161 height 10
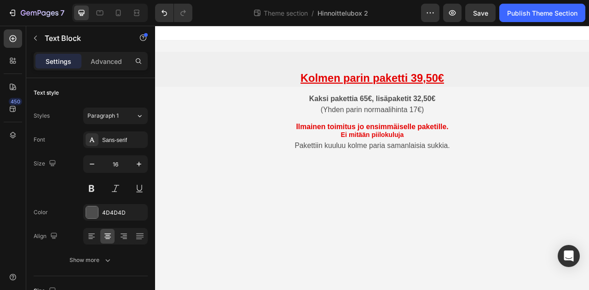
click at [453, 219] on body "⁠⁠⁠⁠⁠⁠⁠ Kolmen parin paketti 39,50€ Heading Kaksi pakettia 65€, lisäpaketit 32,…" at bounding box center [431, 194] width 552 height 337
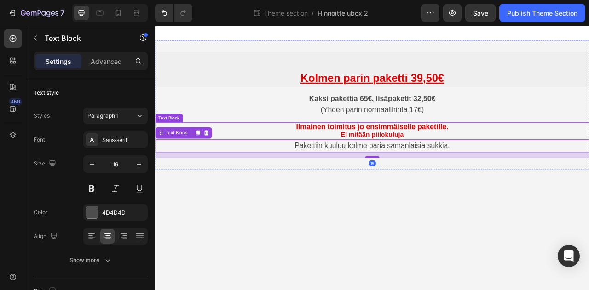
click at [450, 160] on strong "Ei mitään piilokuluja" at bounding box center [431, 164] width 80 height 9
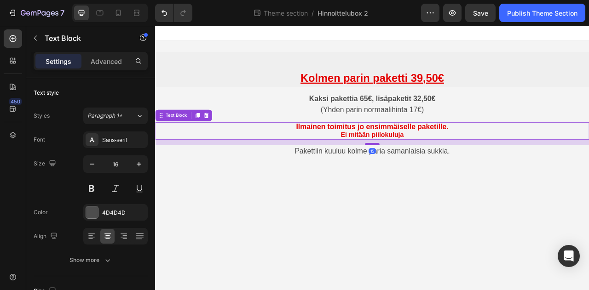
drag, startPoint x: 432, startPoint y: 168, endPoint x: 432, endPoint y: 175, distance: 7.4
click at [432, 175] on div at bounding box center [431, 176] width 18 height 3
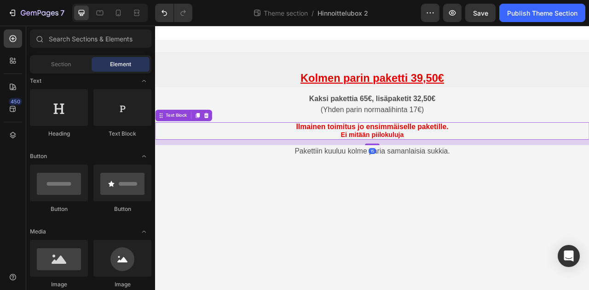
click at [496, 247] on body "⁠⁠⁠⁠⁠⁠⁠ Kolmen parin paketti 39,50€ Heading Kaksi pakettia 65€, lisäpaketit 32,…" at bounding box center [431, 194] width 552 height 337
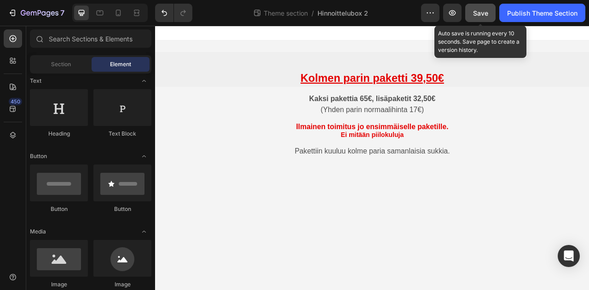
click at [481, 13] on span "Save" at bounding box center [480, 13] width 15 height 8
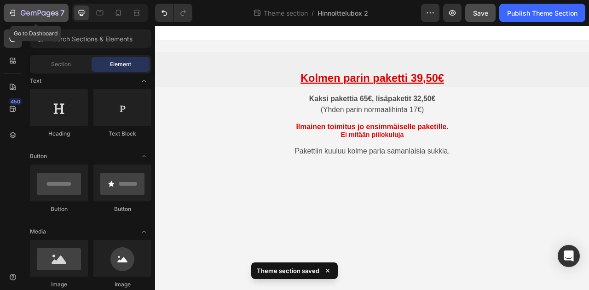
click at [46, 15] on icon "button" at bounding box center [40, 14] width 38 height 8
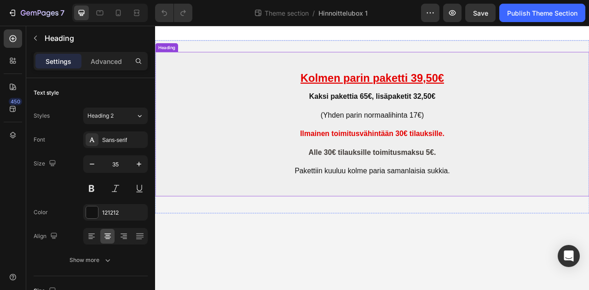
click at [559, 85] on h2 "Kolmen parin paketti 39,50€ Kaksi pakettia 65€, lisäpaketit 32,50€ (Yhden parin…" at bounding box center [431, 151] width 552 height 184
click at [450, 233] on h2 "⁠⁠⁠⁠⁠⁠⁠ Kolmen parin paketti 39,50€ Kaksi pakettia 65€, lisäpaketit 32,50€ (Yhd…" at bounding box center [431, 151] width 552 height 184
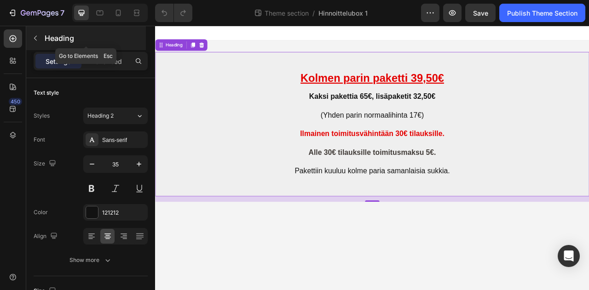
click at [34, 40] on icon "button" at bounding box center [35, 38] width 7 height 7
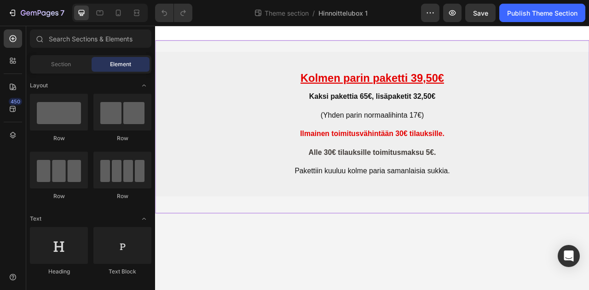
click at [446, 253] on div "⁠⁠⁠⁠⁠⁠⁠ Kolmen parin paketti 39,50€ Kaksi pakettia 65€, lisäpaketit 32,50€ (Yhd…" at bounding box center [431, 154] width 552 height 221
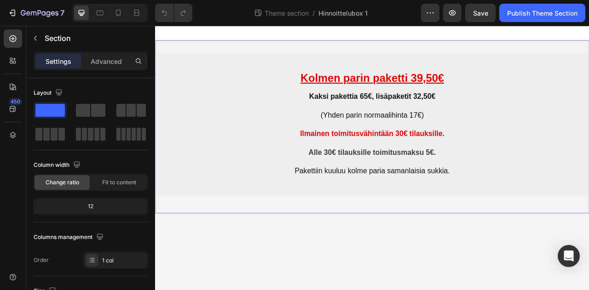
click at [438, 258] on div "⁠⁠⁠⁠⁠⁠⁠ Kolmen parin paketti 39,50€ Kaksi pakettia 65€, lisäpaketit 32,50€ (Yhd…" at bounding box center [431, 154] width 552 height 221
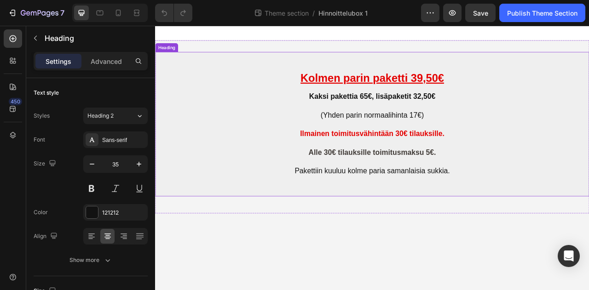
click at [454, 215] on p "⁠⁠⁠⁠⁠⁠⁠ Kolmen parin paketti 39,50€ Kaksi pakettia 65€, lisäpaketit 32,50€ (Yhd…" at bounding box center [431, 151] width 551 height 182
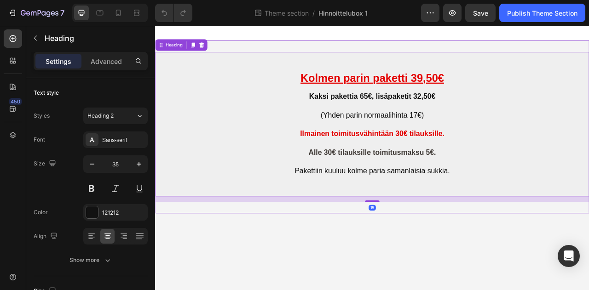
click at [475, 262] on div "⁠⁠⁠⁠⁠⁠⁠ Kolmen parin paketti 39,50€ Kaksi pakettia 65€, lisäpaketit 32,50€ (Yhd…" at bounding box center [431, 154] width 552 height 221
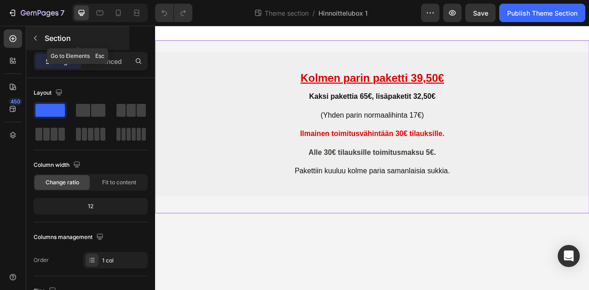
click at [37, 42] on button "button" at bounding box center [35, 38] width 15 height 15
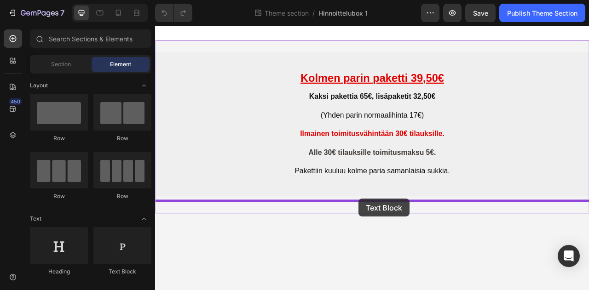
drag, startPoint x: 287, startPoint y: 279, endPoint x: 414, endPoint y: 246, distance: 131.1
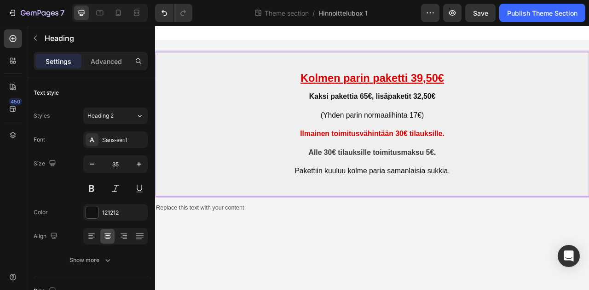
click at [357, 122] on p "Kolmen parin paketti 39,50€ Kaksi pakettia 65€, lisäpaketit 32,50€ (Yhden parin…" at bounding box center [431, 151] width 551 height 182
click at [352, 115] on strong "Kaksi pakettia 65€, lisäpaketit 32,50€" at bounding box center [431, 115] width 161 height 10
drag, startPoint x: 351, startPoint y: 117, endPoint x: 458, endPoint y: 138, distance: 109.2
click at [400, 134] on p "Kolmen parin paketti 39,50€ Kaksi pakettia 65€, lisäpaketit 32,50€ (Yhden parin…" at bounding box center [431, 151] width 551 height 182
drag, startPoint x: 559, startPoint y: 142, endPoint x: 550, endPoint y: 134, distance: 12.4
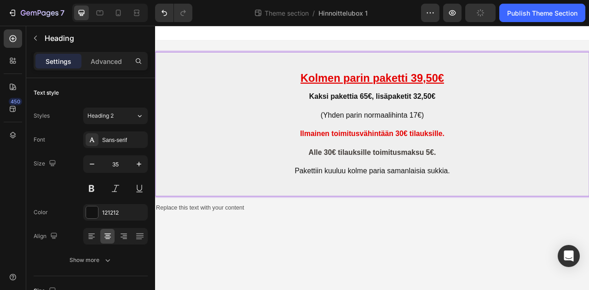
click at [558, 137] on p "Kolmen parin paketti 39,50€ Kaksi pakettia 65€, lisäpaketit 32,50€ (Yhden parin…" at bounding box center [431, 151] width 551 height 182
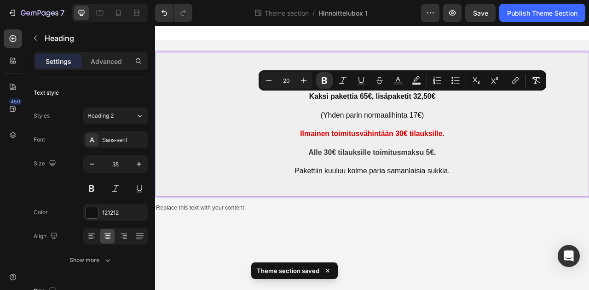
drag, startPoint x: 511, startPoint y: 138, endPoint x: 347, endPoint y: 115, distance: 166.0
click at [347, 115] on p "Kolmen parin paketti 39,50€ Kaksi pakettia 65€, lisäpaketit 32,50€ (Yhden parin…" at bounding box center [431, 151] width 551 height 182
copy p "Kaksi pakettia 65€, lisäpaketit 32,50€ (Yhden parin normaalihinta 17€)"
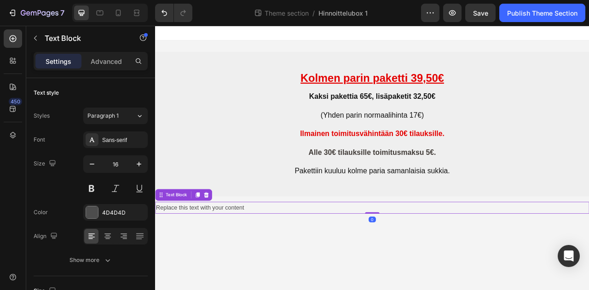
drag, startPoint x: 269, startPoint y: 252, endPoint x: 269, endPoint y: 257, distance: 5.1
click at [269, 252] on div "Replace this text with your content" at bounding box center [431, 257] width 552 height 15
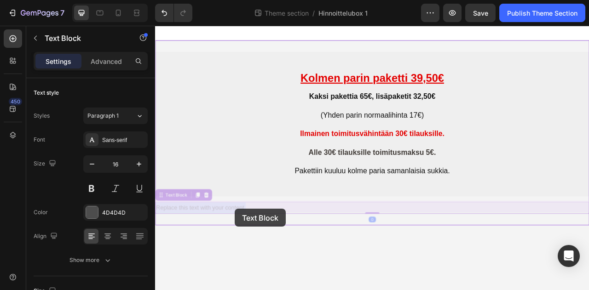
drag, startPoint x: 271, startPoint y: 260, endPoint x: 258, endPoint y: 259, distance: 12.9
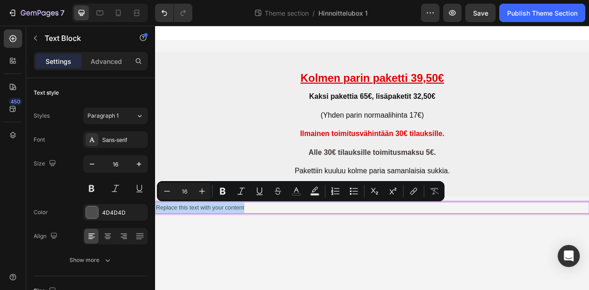
drag, startPoint x: 271, startPoint y: 261, endPoint x: 156, endPoint y: 251, distance: 116.0
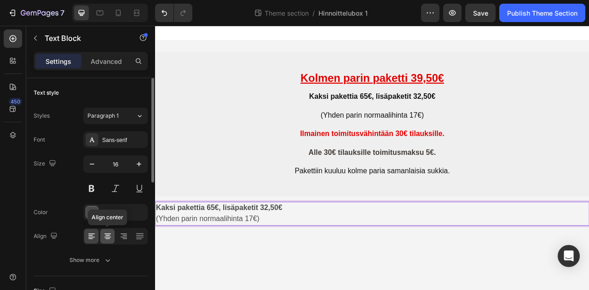
click at [108, 240] on icon at bounding box center [107, 236] width 9 height 9
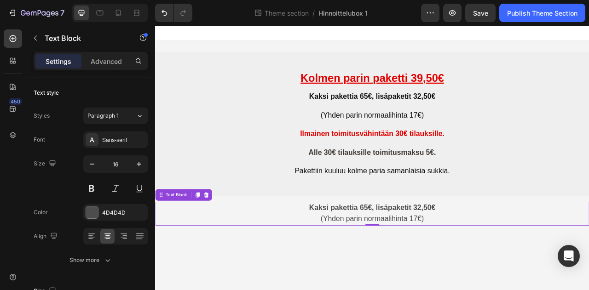
click at [506, 261] on strong "Kaksi pakettia 65€, lisäpaketit 32,50€" at bounding box center [431, 257] width 161 height 10
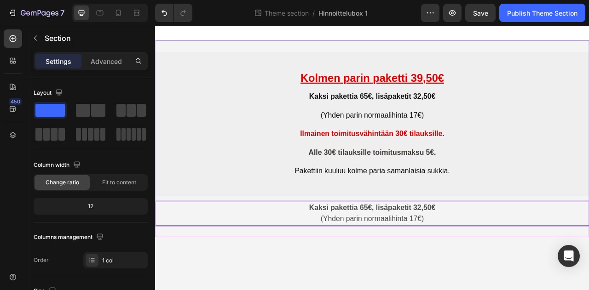
click at [499, 287] on div "⁠⁠⁠⁠⁠⁠⁠ Kolmen parin paketti 39,50€ Kaksi pakettia 65€, lisäpaketit 32,50€ (Yhd…" at bounding box center [431, 169] width 552 height 251
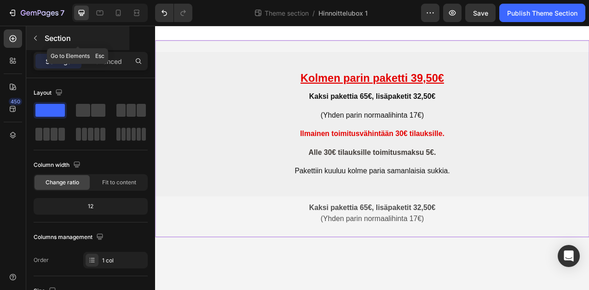
click at [34, 37] on icon "button" at bounding box center [35, 38] width 7 height 7
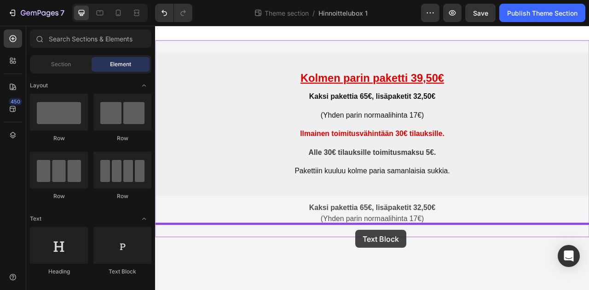
drag, startPoint x: 276, startPoint y: 273, endPoint x: 410, endPoint y: 286, distance: 134.1
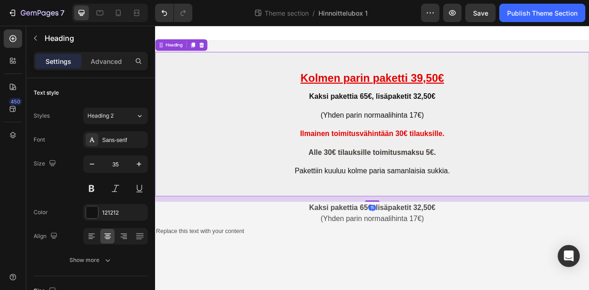
click at [339, 163] on strong "Ilmainen toimitus" at bounding box center [376, 163] width 75 height 10
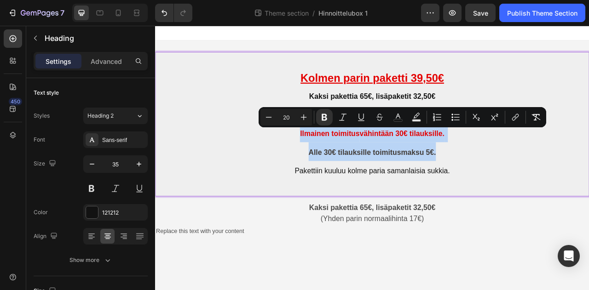
drag, startPoint x: 339, startPoint y: 163, endPoint x: 533, endPoint y: 181, distance: 195.1
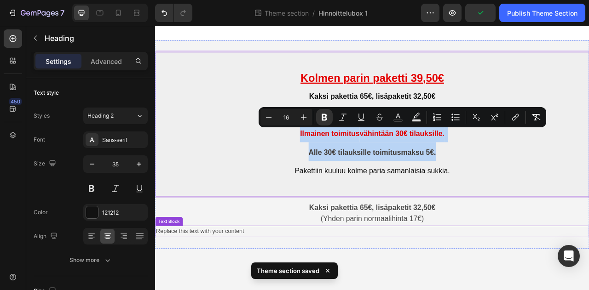
click at [293, 289] on div "Replace this text with your content" at bounding box center [431, 287] width 552 height 15
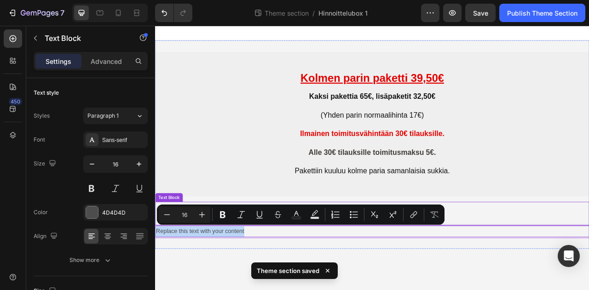
drag, startPoint x: 288, startPoint y: 286, endPoint x: 157, endPoint y: 274, distance: 130.8
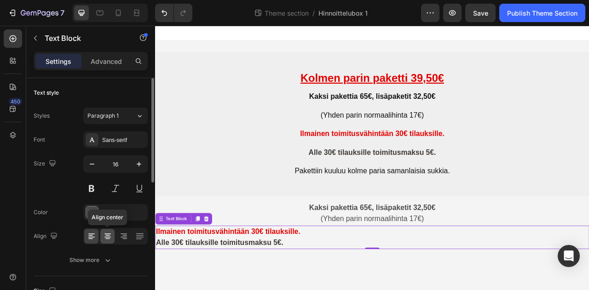
click at [107, 237] on icon at bounding box center [108, 237] width 6 height 1
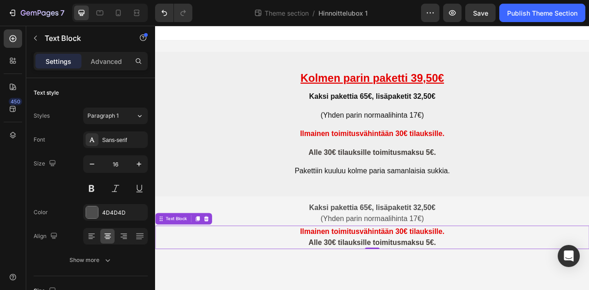
click at [449, 290] on div "⁠⁠⁠⁠⁠⁠⁠ Kolmen parin paketti 39,50€ Kaksi pakettia 65€, lisäpaketit 32,50€ (Yhd…" at bounding box center [431, 184] width 552 height 281
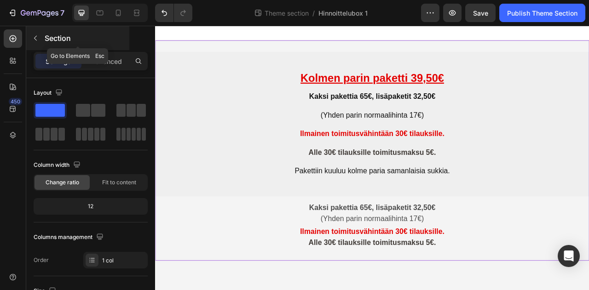
click at [40, 38] on button "button" at bounding box center [35, 38] width 15 height 15
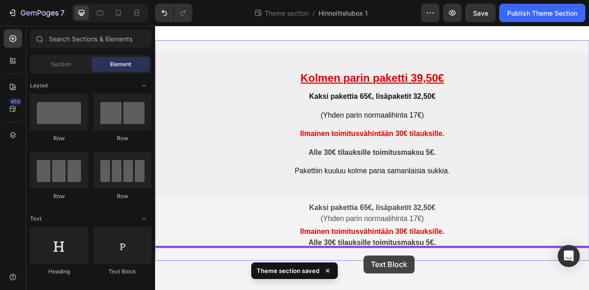
drag, startPoint x: 273, startPoint y: 274, endPoint x: 420, endPoint y: 319, distance: 153.5
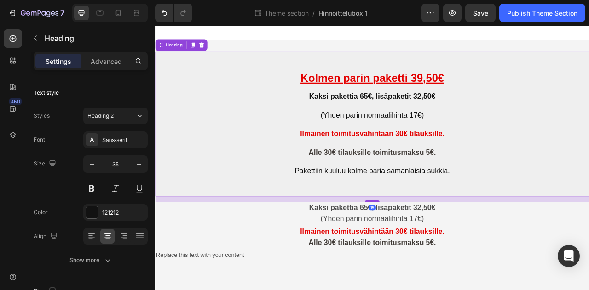
click at [332, 210] on span "Pakettiin kuuluu kolme paria samanlaisia sukkia." at bounding box center [430, 210] width 197 height 10
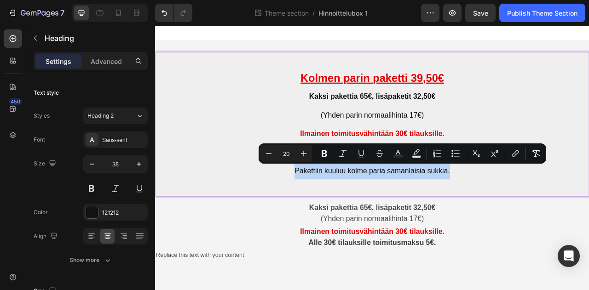
drag, startPoint x: 332, startPoint y: 210, endPoint x: 536, endPoint y: 214, distance: 203.5
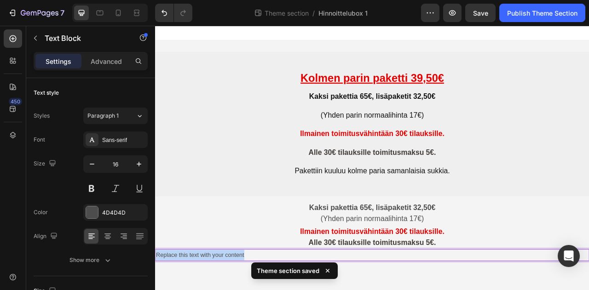
drag, startPoint x: 277, startPoint y: 316, endPoint x: 142, endPoint y: 317, distance: 134.9
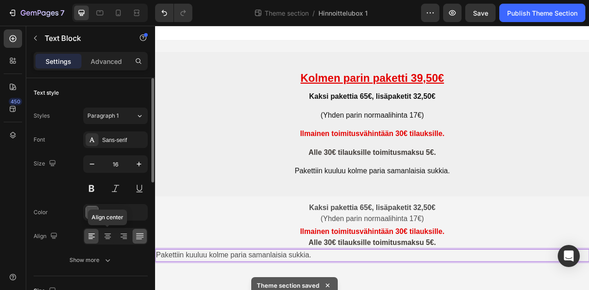
drag, startPoint x: 108, startPoint y: 235, endPoint x: 135, endPoint y: 238, distance: 27.4
click at [109, 236] on icon at bounding box center [107, 236] width 5 height 1
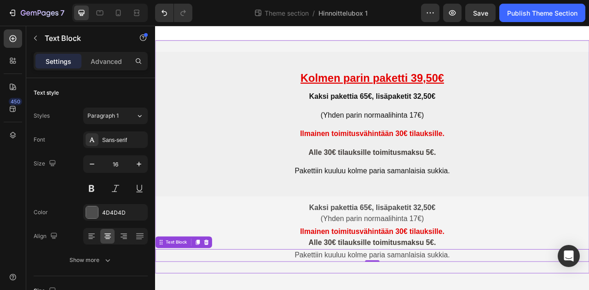
click at [587, 241] on h2 "⁠⁠⁠⁠⁠⁠⁠ Kolmen parin paketti 39,50€ Kaksi pakettia 65€, lisäpaketit 32,50€ (Yhd…" at bounding box center [431, 151] width 552 height 184
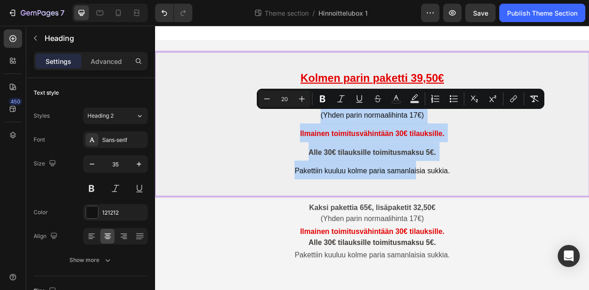
drag, startPoint x: 488, startPoint y: 216, endPoint x: 361, endPoint y: 128, distance: 155.2
click at [361, 128] on p "Kolmen parin paketti 39,50€ Kaksi pakettia 65€, lisäpaketit 32,50€ (Yhden parin…" at bounding box center [431, 151] width 551 height 182
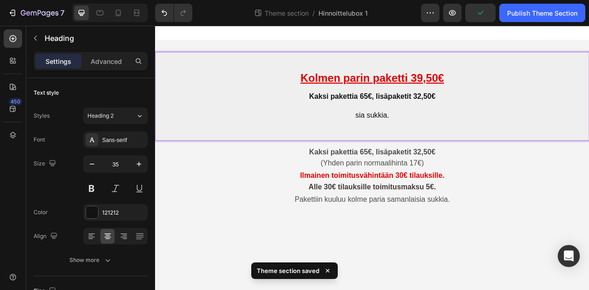
click at [478, 143] on p "Kolmen parin paketti 39,50€ Kaksi pakettia 65€, lisäpaketit 32,50€ sia sukkia." at bounding box center [431, 115] width 551 height 111
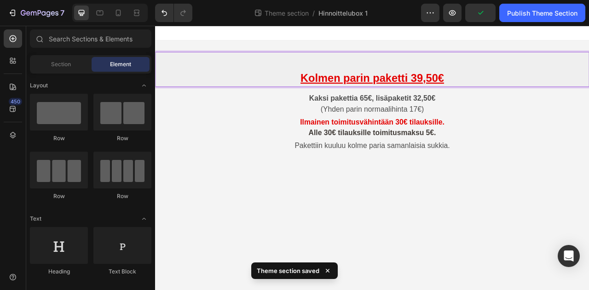
click at [563, 250] on body "Kolmen parin paketti 39,50€ Heading 15 Kaksi pakettia 65€, lisäpaketit 32,50€ (…" at bounding box center [431, 194] width 552 height 337
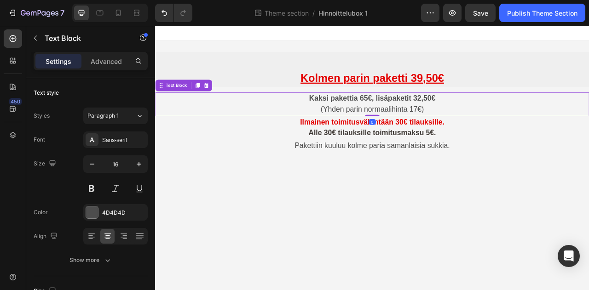
click at [465, 127] on span "(Yhden parin normaalihinta 17€)" at bounding box center [432, 132] width 132 height 10
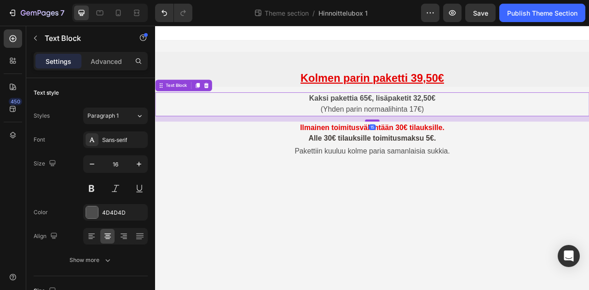
drag, startPoint x: 435, startPoint y: 138, endPoint x: 437, endPoint y: 145, distance: 7.0
click at [437, 145] on div at bounding box center [431, 146] width 18 height 3
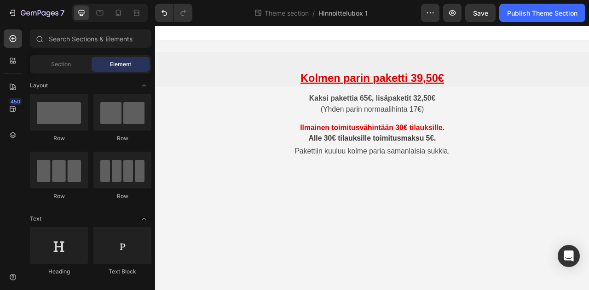
click at [503, 225] on body "⁠⁠⁠⁠⁠⁠⁠ Kolmen parin paketti 39,50€ Heading Kaksi pakettia 65€, lisäpaketit 32,…" at bounding box center [431, 194] width 552 height 337
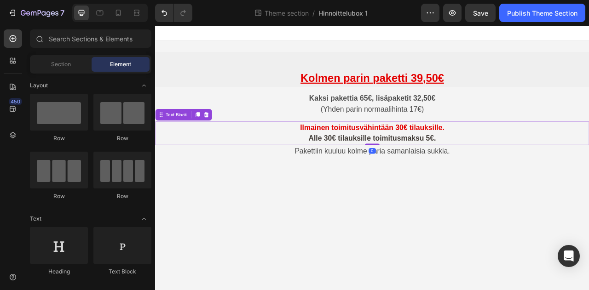
click at [431, 170] on strong "Alle 30€ tilauksille toimitusmaksu 5€." at bounding box center [431, 169] width 162 height 10
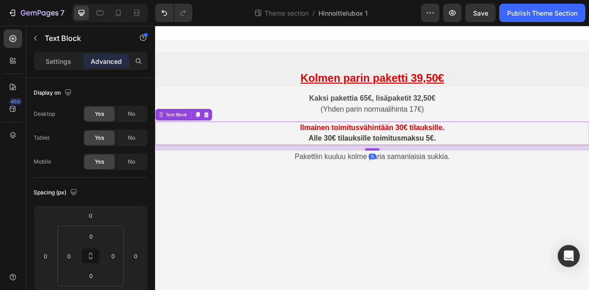
drag, startPoint x: 434, startPoint y: 176, endPoint x: 433, endPoint y: 183, distance: 7.0
click at [433, 183] on div at bounding box center [431, 183] width 18 height 3
type input "15"
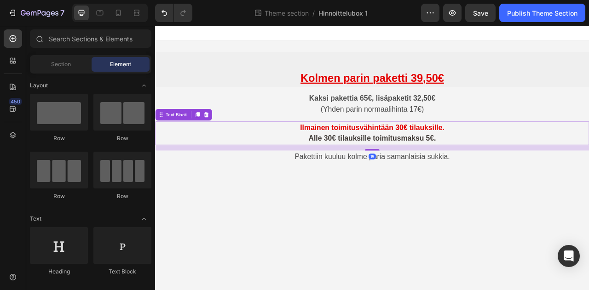
click at [477, 245] on body "⁠⁠⁠⁠⁠⁠⁠ Kolmen parin paketti 39,50€ Heading Kaksi pakettia 65€, lisäpaketit 32,…" at bounding box center [431, 194] width 552 height 337
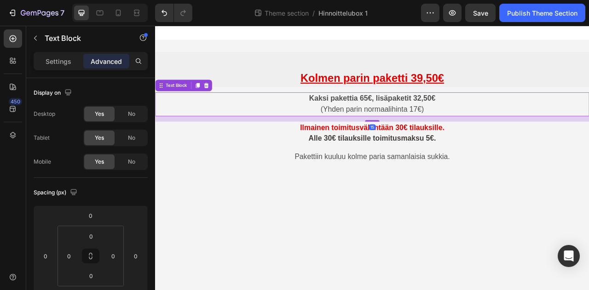
click at [377, 117] on strong "Kaksi pakettia 65€, lisäpaketit 32,50€" at bounding box center [431, 118] width 161 height 10
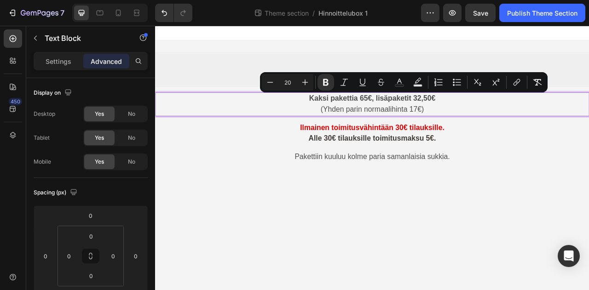
drag, startPoint x: 353, startPoint y: 119, endPoint x: 522, endPoint y: 121, distance: 169.0
click at [56, 58] on p "Settings" at bounding box center [59, 62] width 26 height 10
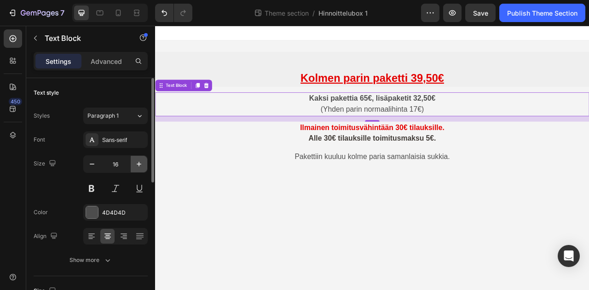
click at [141, 165] on icon "button" at bounding box center [138, 164] width 9 height 9
type input "18"
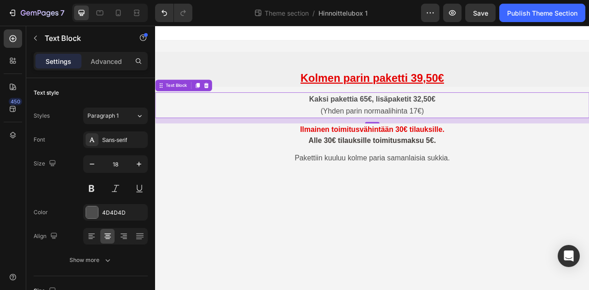
click at [540, 133] on p "Kaksi pakettia 65€, lisäpaketit 32,50€ (Yhden parin normaalihinta 17€)" at bounding box center [431, 126] width 551 height 31
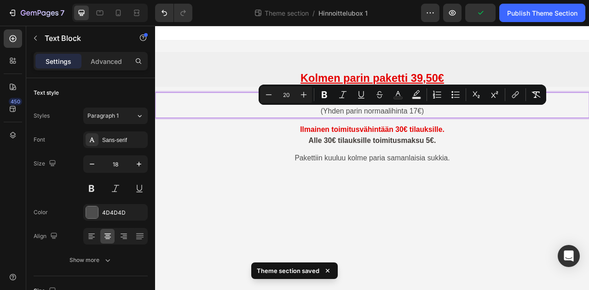
drag, startPoint x: 362, startPoint y: 134, endPoint x: 504, endPoint y: 139, distance: 142.3
click at [504, 139] on p "Kaksi pakettia 65€, lisäpaketit 32,50€ (Yhden parin normaalihinta 17€)" at bounding box center [431, 126] width 551 height 31
click at [266, 95] on icon "Editor contextual toolbar" at bounding box center [269, 94] width 6 height 0
click at [267, 95] on icon "Editor contextual toolbar" at bounding box center [269, 94] width 6 height 0
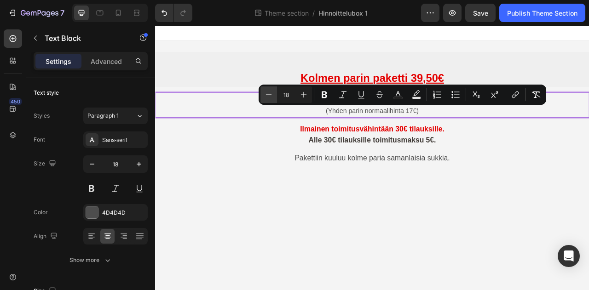
click at [271, 93] on icon "Editor contextual toolbar" at bounding box center [268, 94] width 9 height 9
type input "16"
click at [574, 220] on body "⁠⁠⁠⁠⁠⁠⁠ Kolmen parin paketti 39,50€ Heading Kaksi pakettia 65€, lisäpaketit 32,…" at bounding box center [431, 194] width 552 height 337
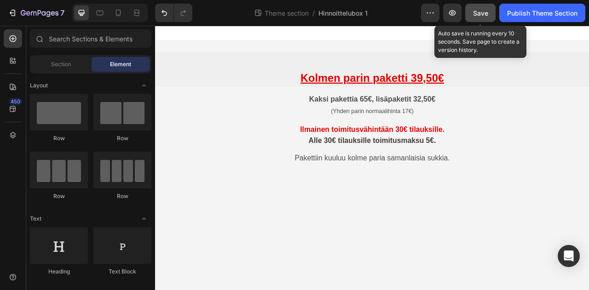
click at [478, 12] on span "Save" at bounding box center [480, 13] width 15 height 8
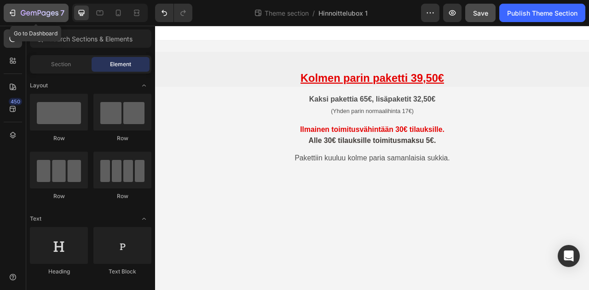
click at [38, 15] on icon "button" at bounding box center [40, 13] width 4 height 6
